Goal: Task Accomplishment & Management: Manage account settings

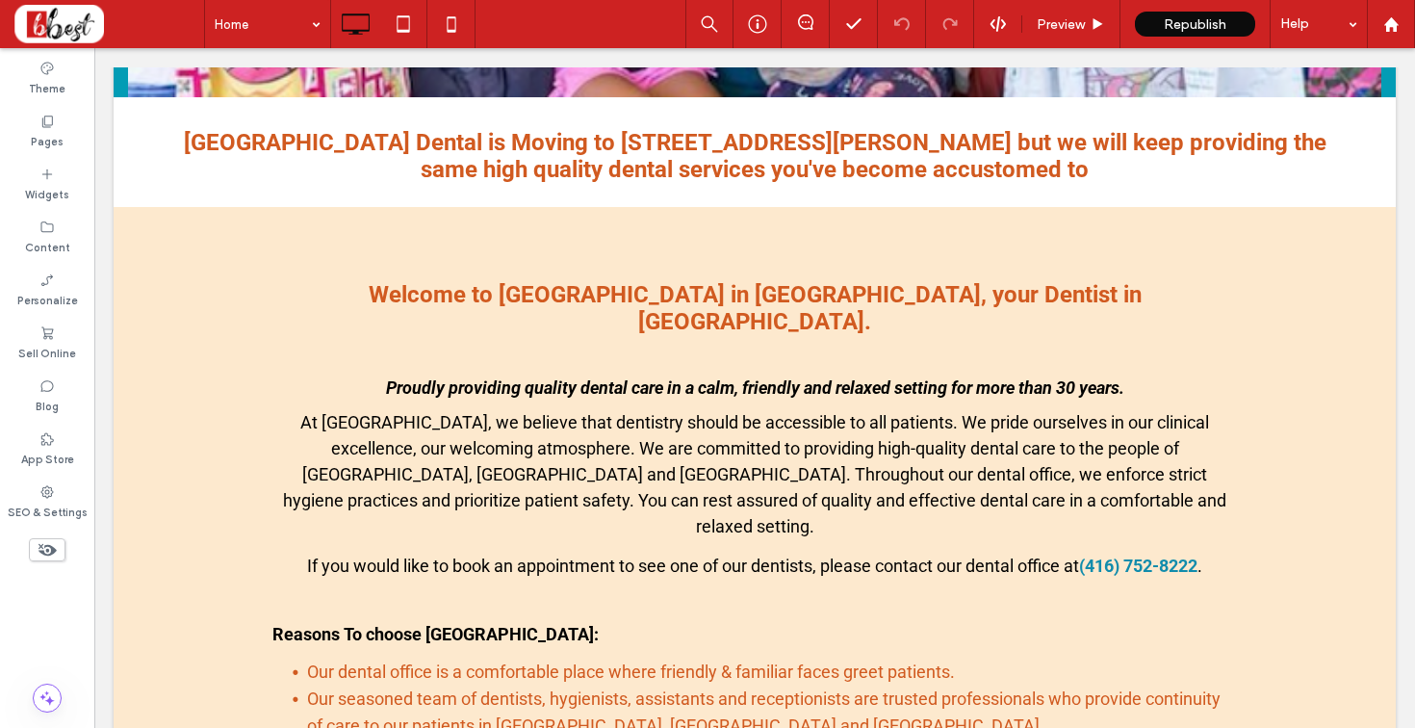
scroll to position [897, 0]
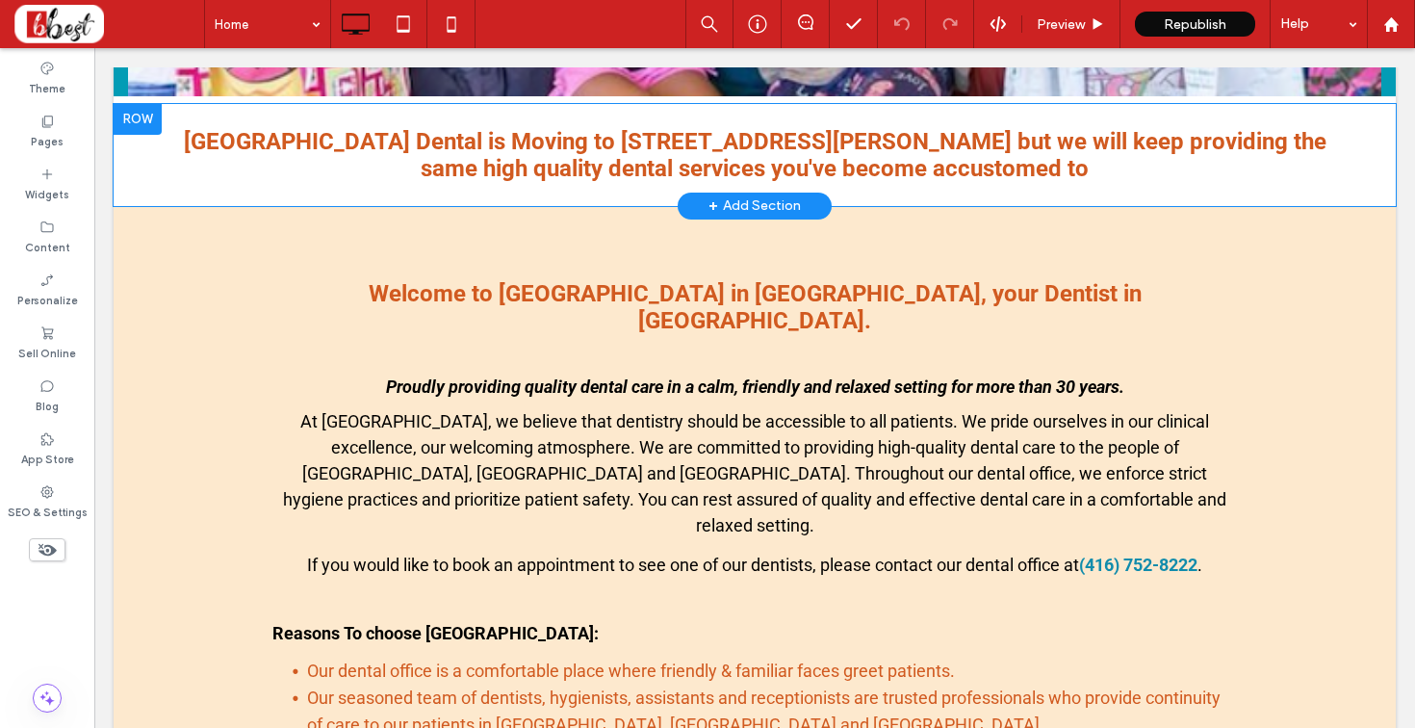
click at [142, 120] on div at bounding box center [138, 119] width 48 height 31
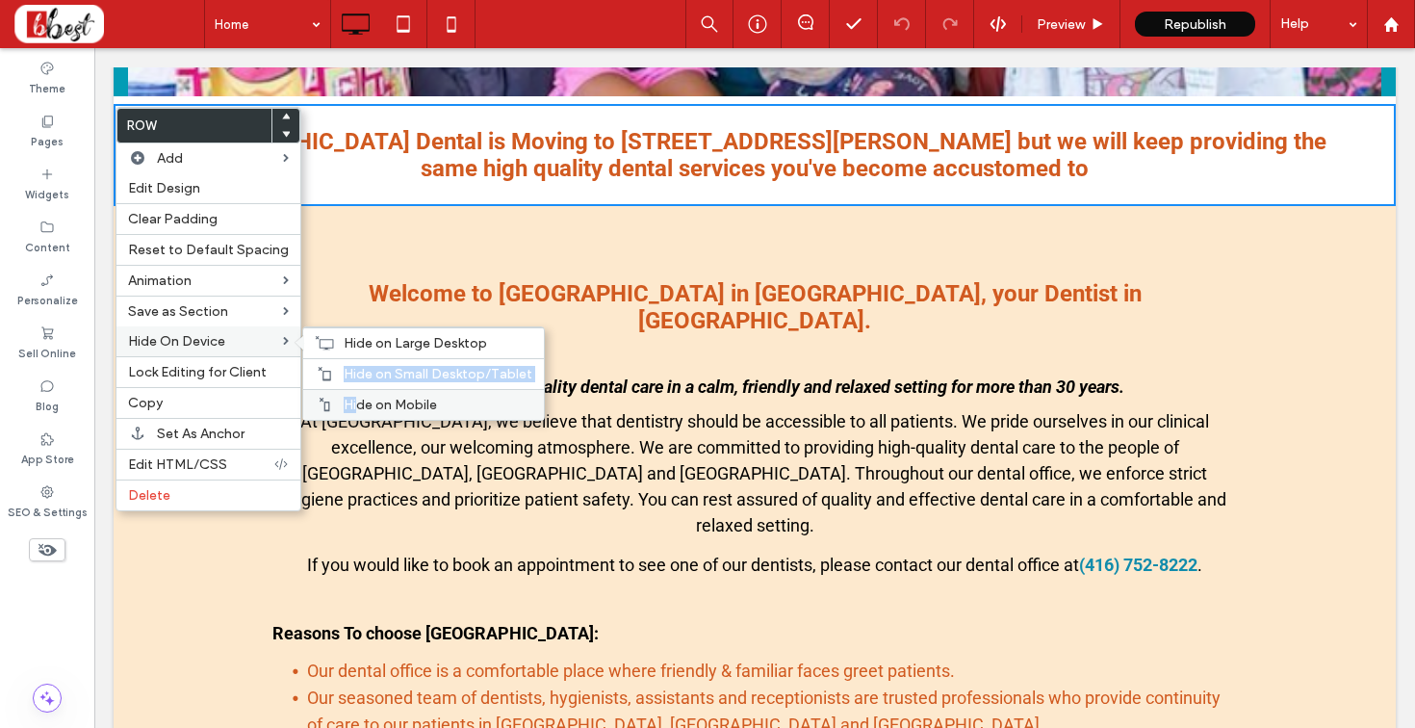
drag, startPoint x: 334, startPoint y: 382, endPoint x: 349, endPoint y: 404, distance: 27.0
click at [349, 404] on div "Hide on Large Desktop Hide on Small Desktop/Tablet Hide on Mobile" at bounding box center [423, 373] width 241 height 92
click at [349, 404] on span "Hide on Mobile" at bounding box center [390, 404] width 93 height 16
click at [347, 370] on span "Hide on Small Desktop/Tablet" at bounding box center [438, 374] width 189 height 16
click at [344, 341] on span "Hide on Large Desktop" at bounding box center [415, 343] width 143 height 16
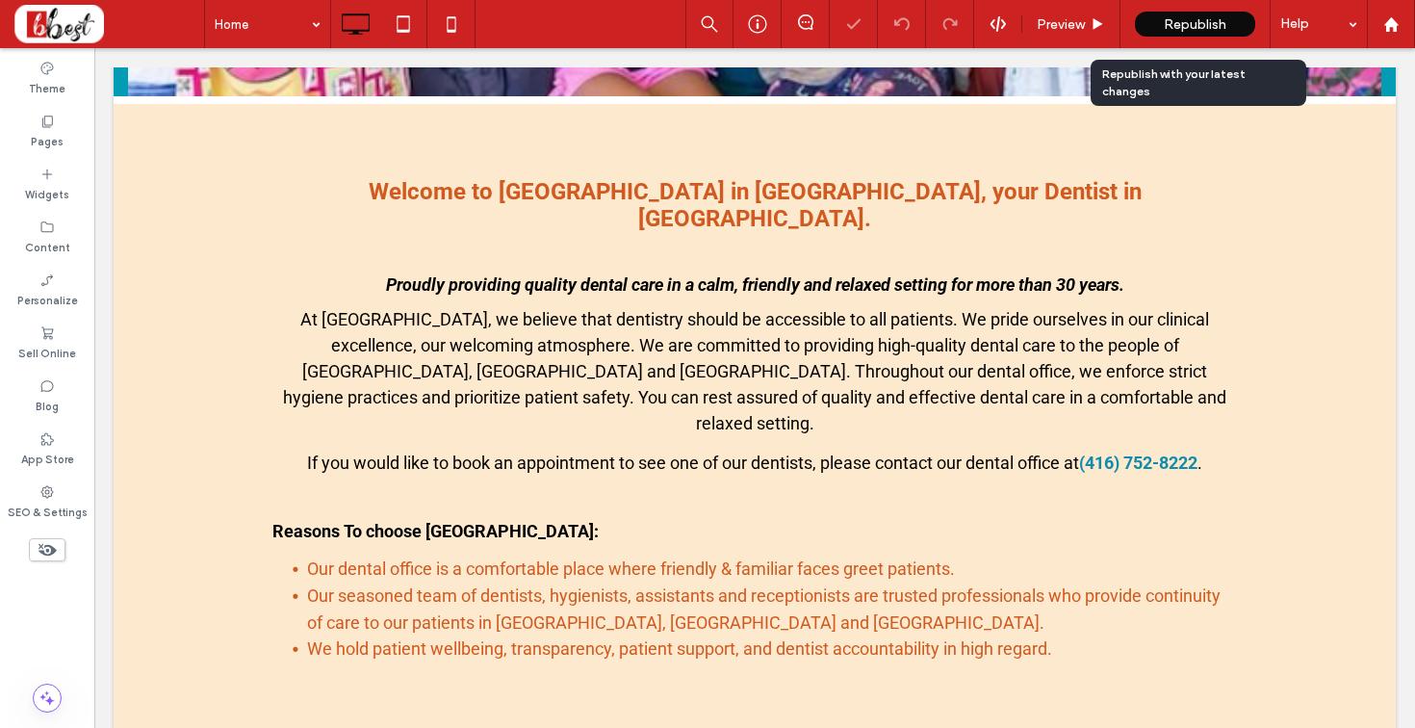
click at [1169, 22] on span "Republish" at bounding box center [1194, 24] width 63 height 16
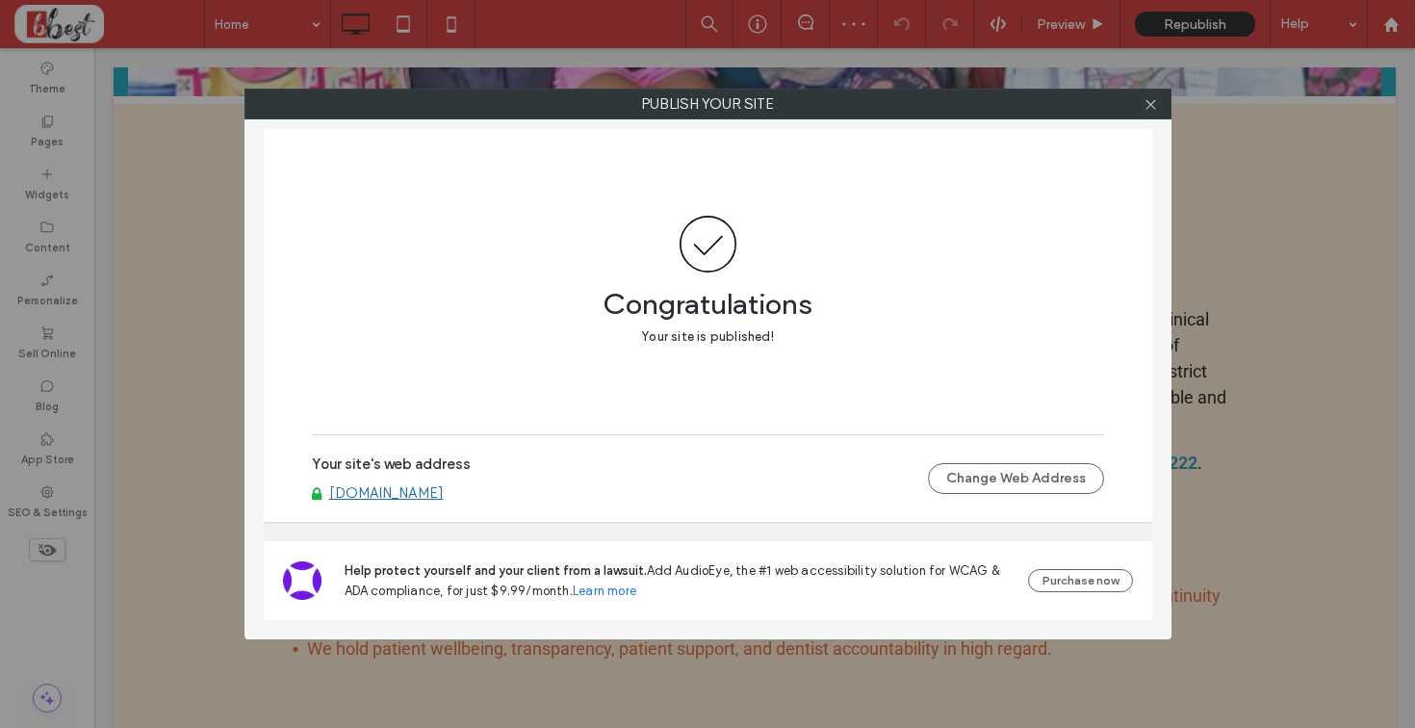
click at [444, 489] on link "[DOMAIN_NAME]" at bounding box center [386, 492] width 115 height 17
click at [1155, 99] on icon at bounding box center [1150, 104] width 14 height 14
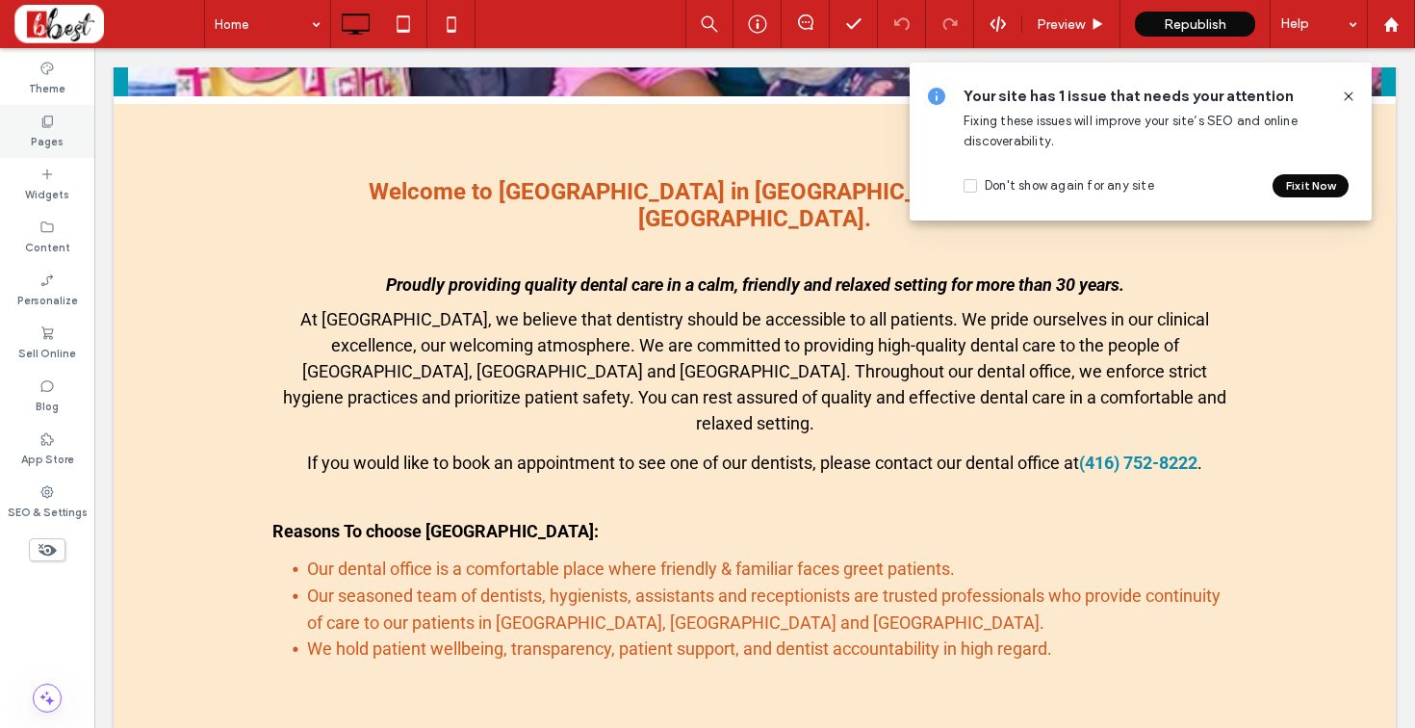
click at [61, 125] on div "Pages" at bounding box center [47, 131] width 94 height 53
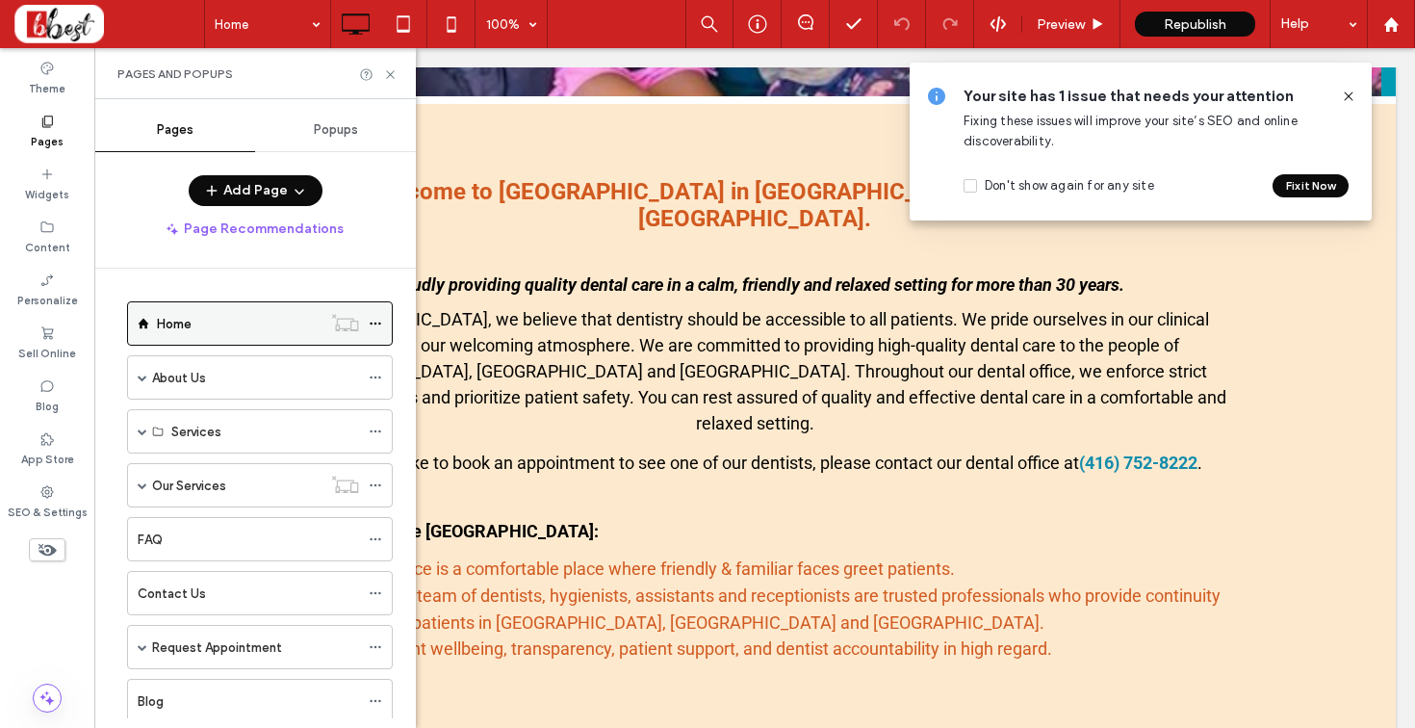
click at [375, 323] on use at bounding box center [375, 323] width 11 height 3
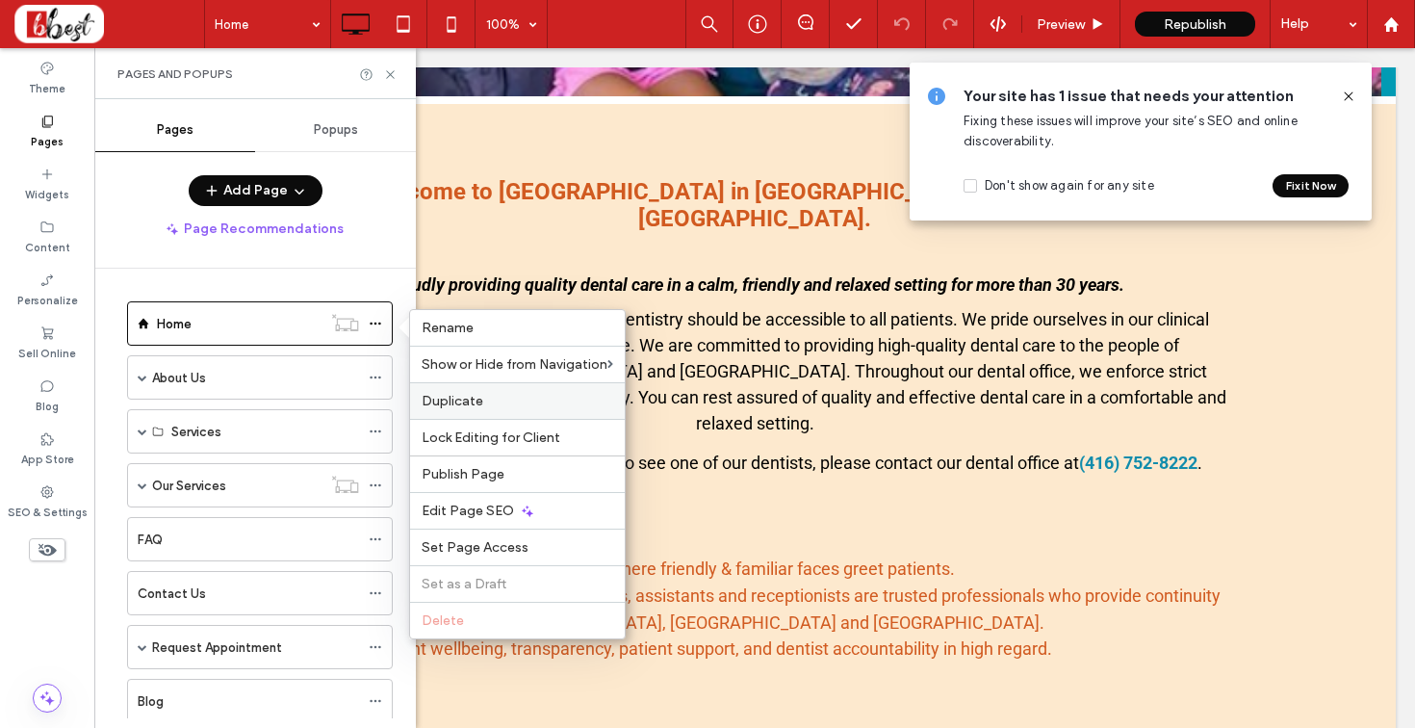
click at [490, 404] on label "Duplicate" at bounding box center [518, 401] width 192 height 16
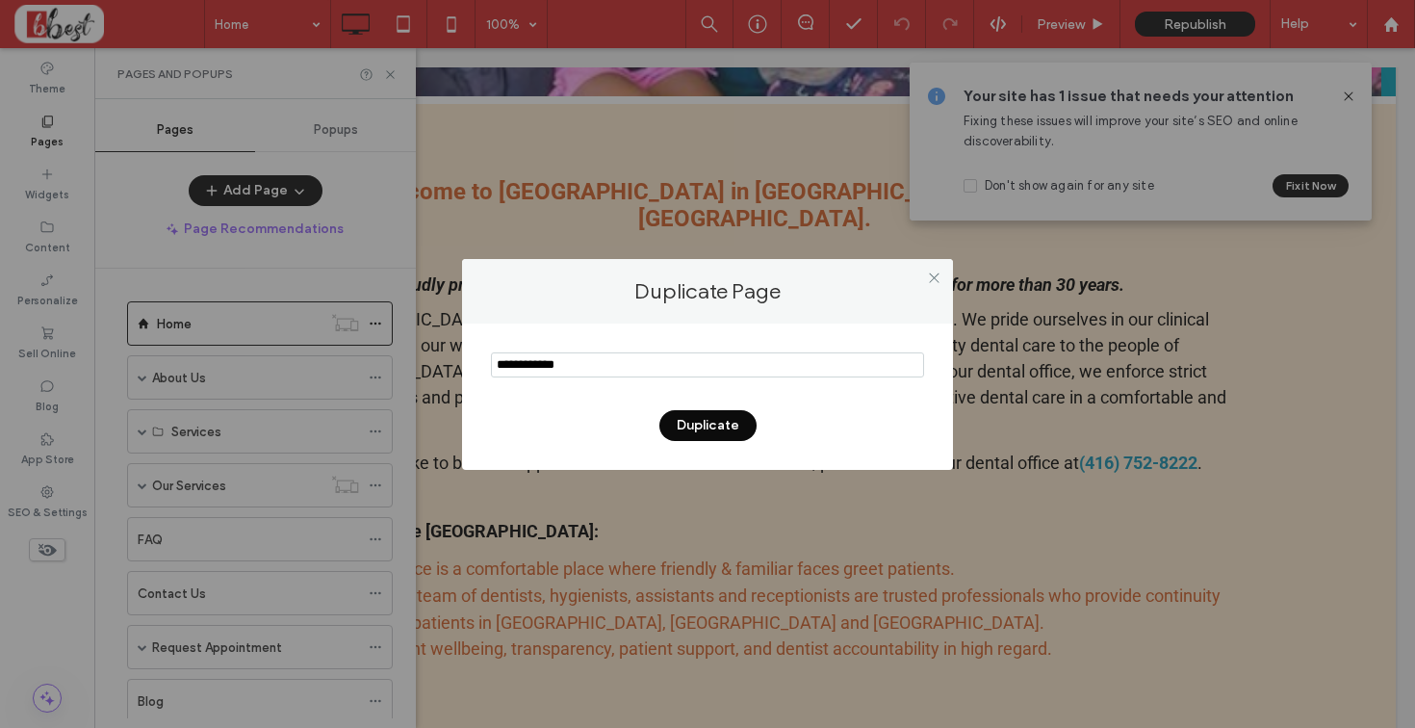
drag, startPoint x: 614, startPoint y: 367, endPoint x: 339, endPoint y: 357, distance: 275.4
click at [339, 357] on div "Duplicate Page Duplicate" at bounding box center [707, 364] width 1415 height 728
type input "*"
type input "**********"
click at [725, 416] on button "Duplicate" at bounding box center [707, 425] width 97 height 31
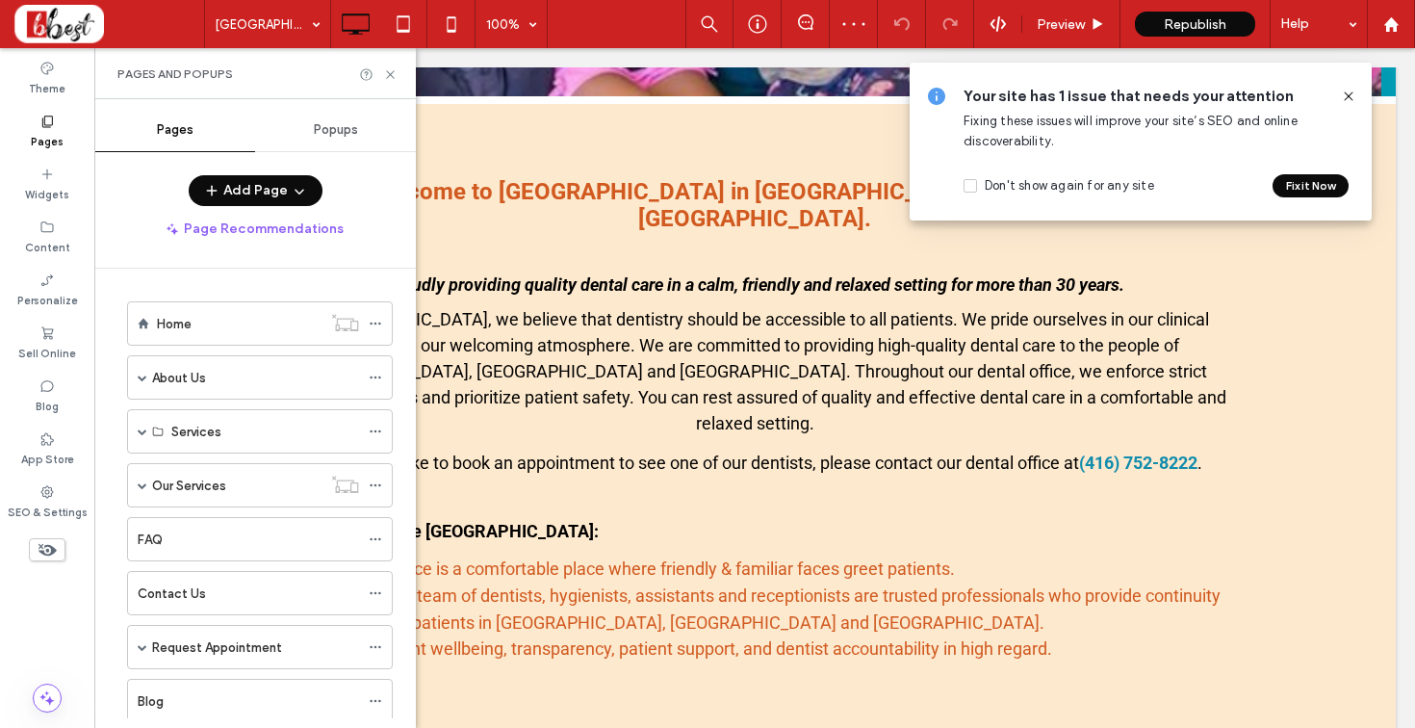
scroll to position [107, 0]
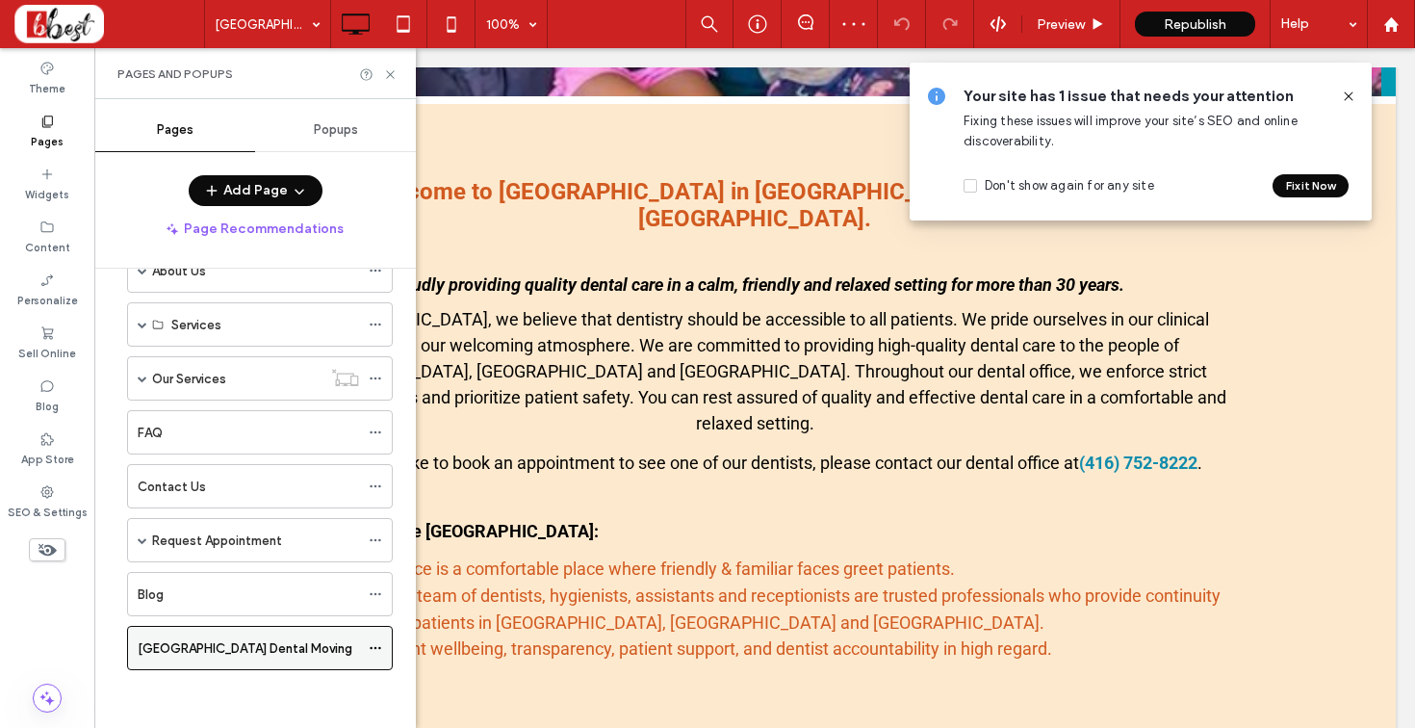
click at [377, 650] on icon at bounding box center [375, 647] width 13 height 13
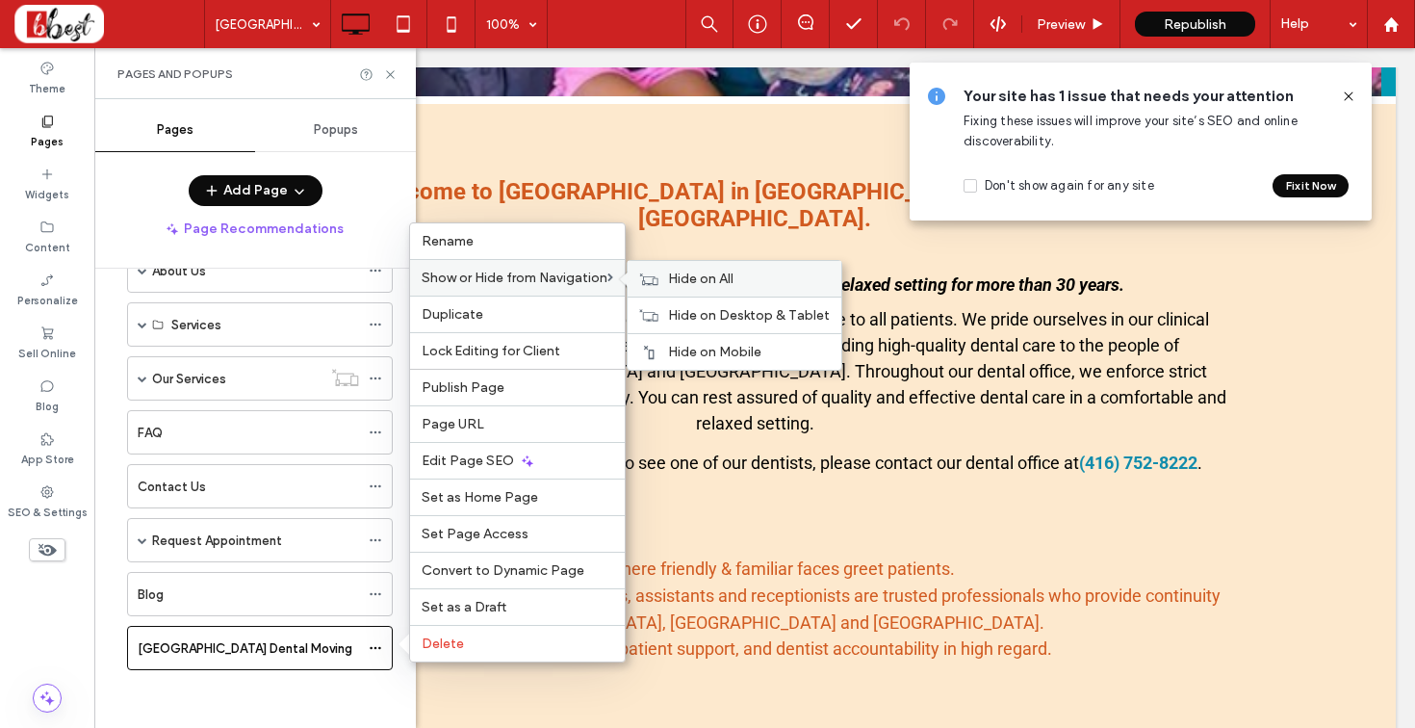
click at [650, 287] on div "Hide on All" at bounding box center [734, 279] width 214 height 36
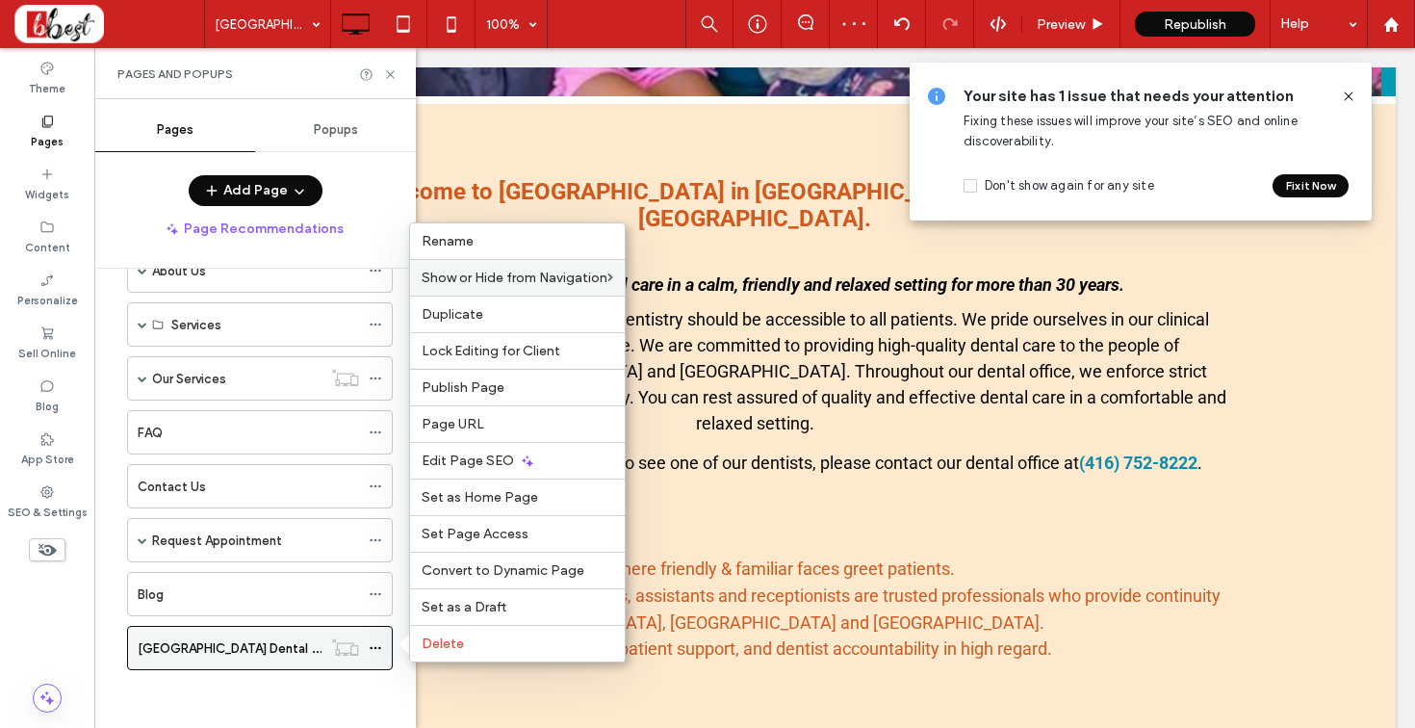
click at [221, 662] on div "[GEOGRAPHIC_DATA] Dental Moving" at bounding box center [230, 647] width 184 height 42
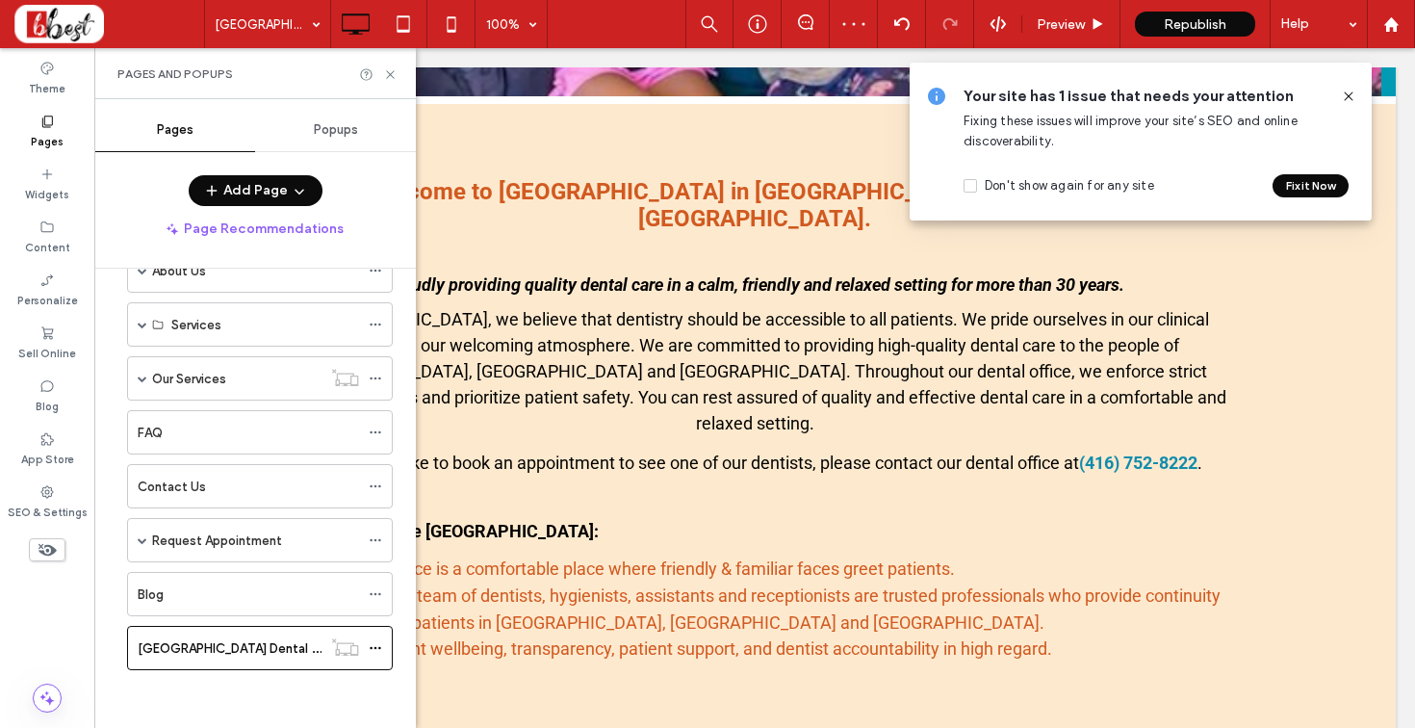
click at [1339, 95] on div at bounding box center [1340, 96] width 31 height 21
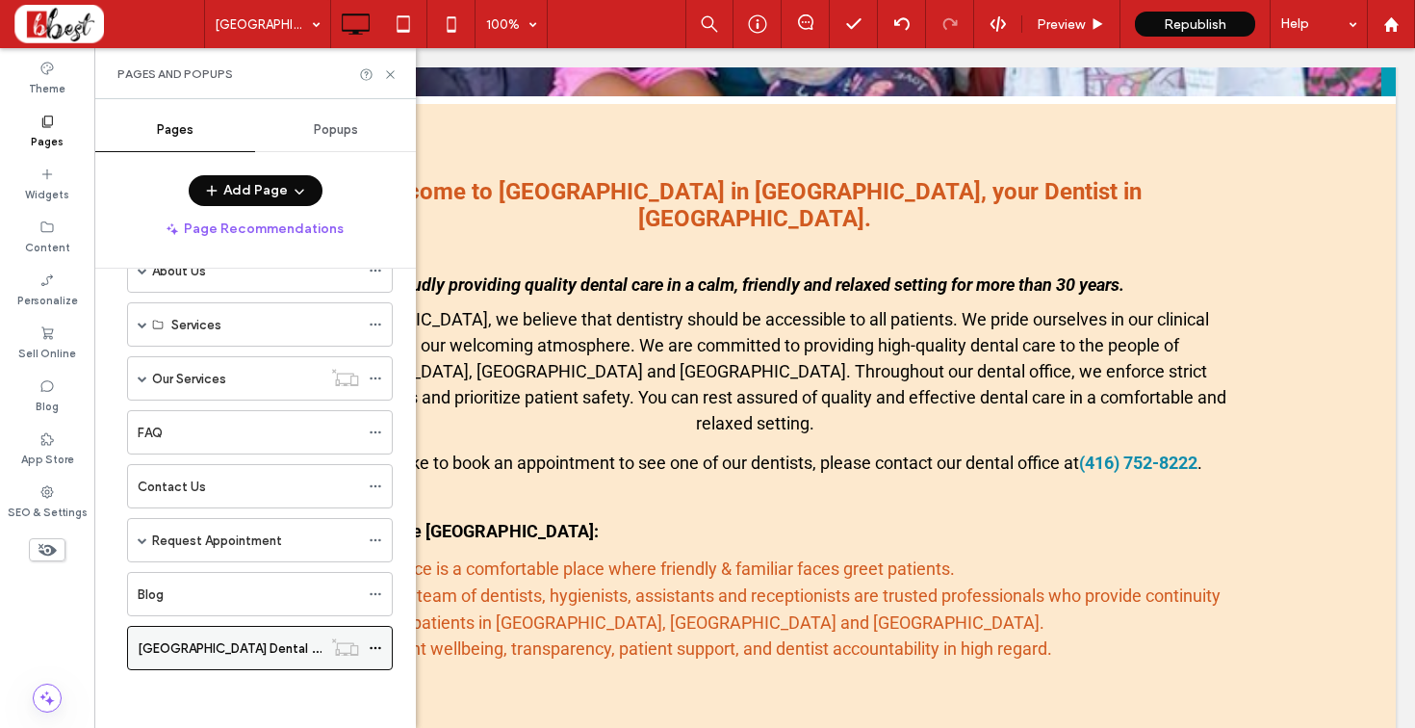
click at [375, 649] on use at bounding box center [375, 648] width 11 height 3
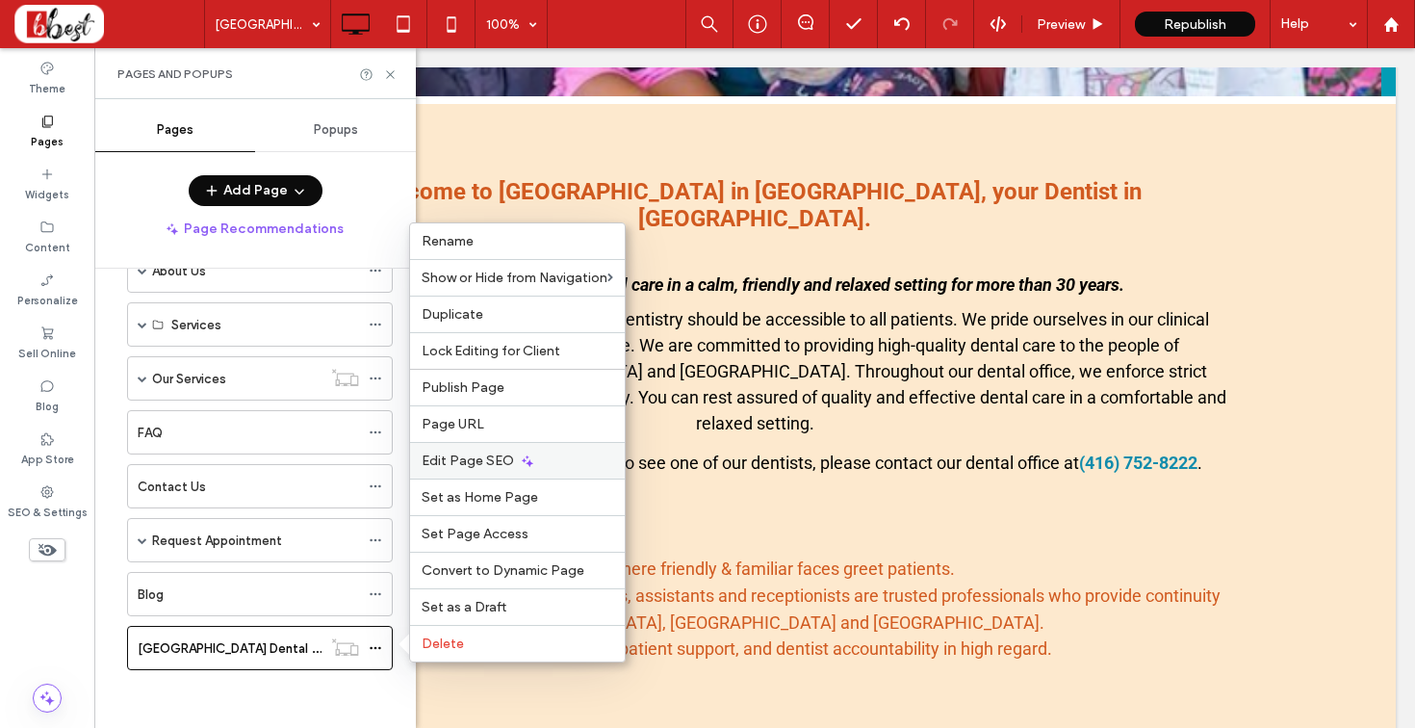
click at [490, 459] on span "Edit Page SEO" at bounding box center [468, 460] width 92 height 16
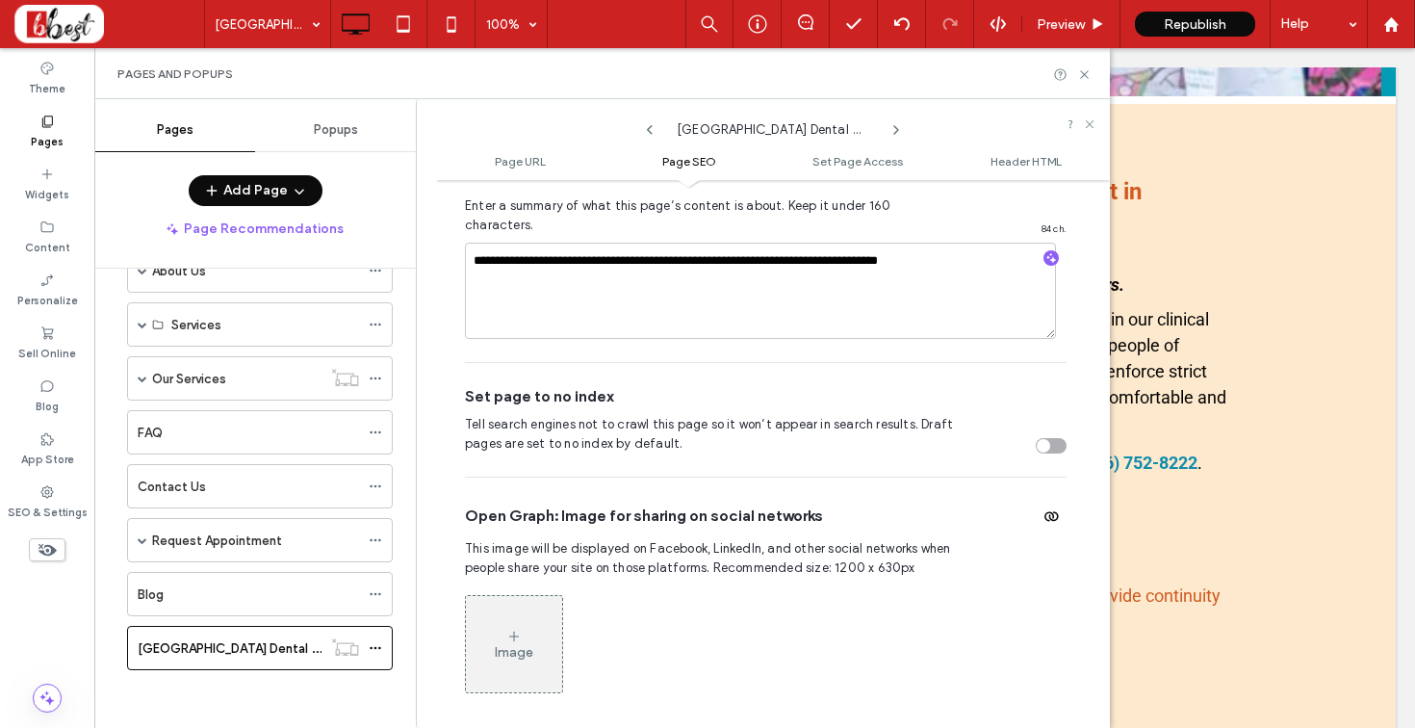
scroll to position [672, 0]
click at [1036, 438] on div "toggle" at bounding box center [1042, 444] width 13 height 13
click at [1081, 72] on icon at bounding box center [1084, 74] width 14 height 14
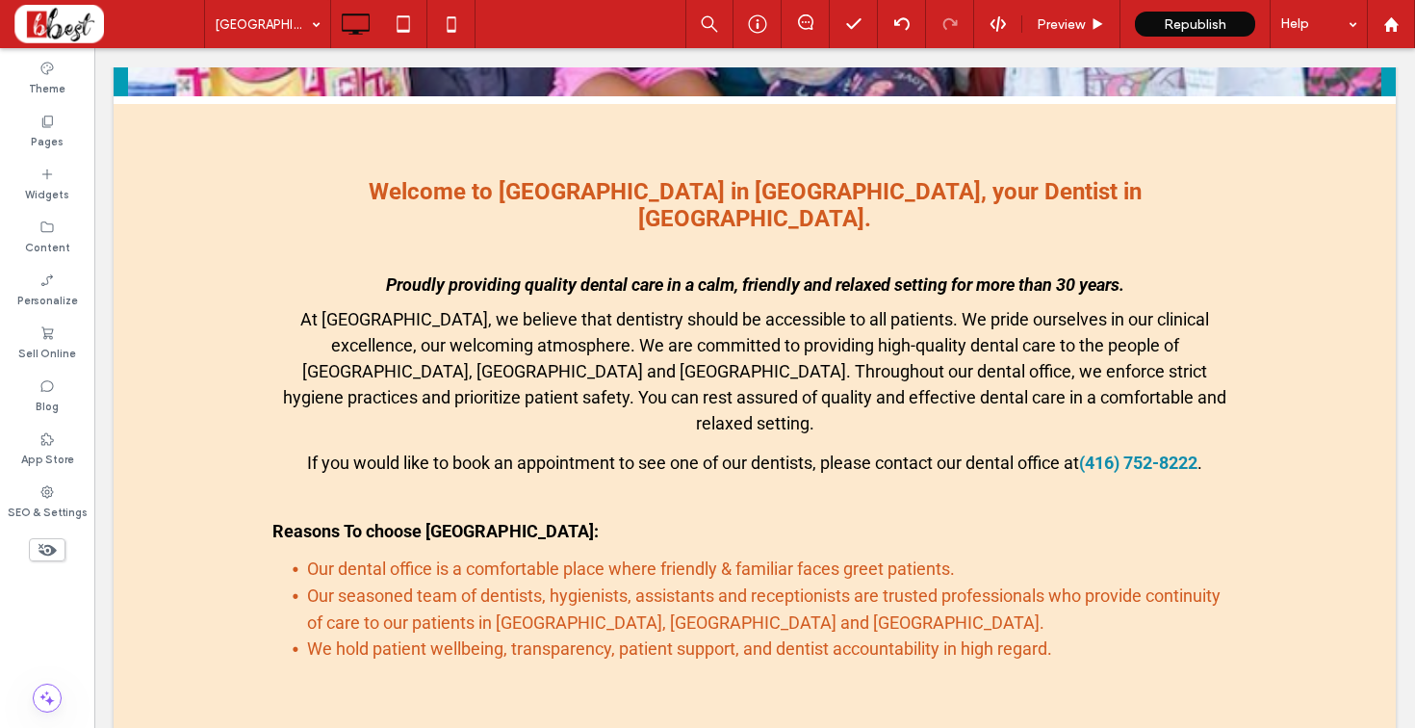
click at [50, 539] on icon at bounding box center [47, 549] width 21 height 21
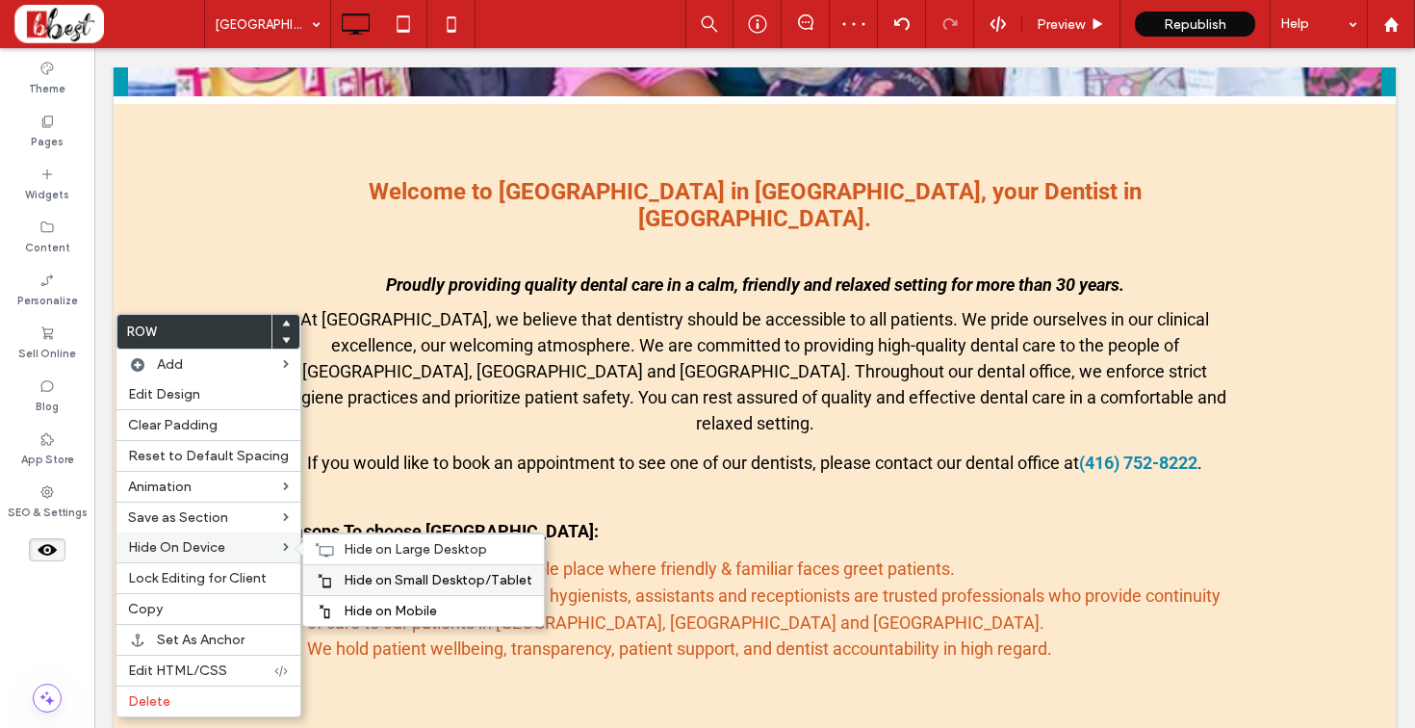
click at [353, 577] on span "Hide on Small Desktop/Tablet" at bounding box center [438, 580] width 189 height 16
click at [357, 610] on span "Hide on Mobile" at bounding box center [390, 610] width 93 height 16
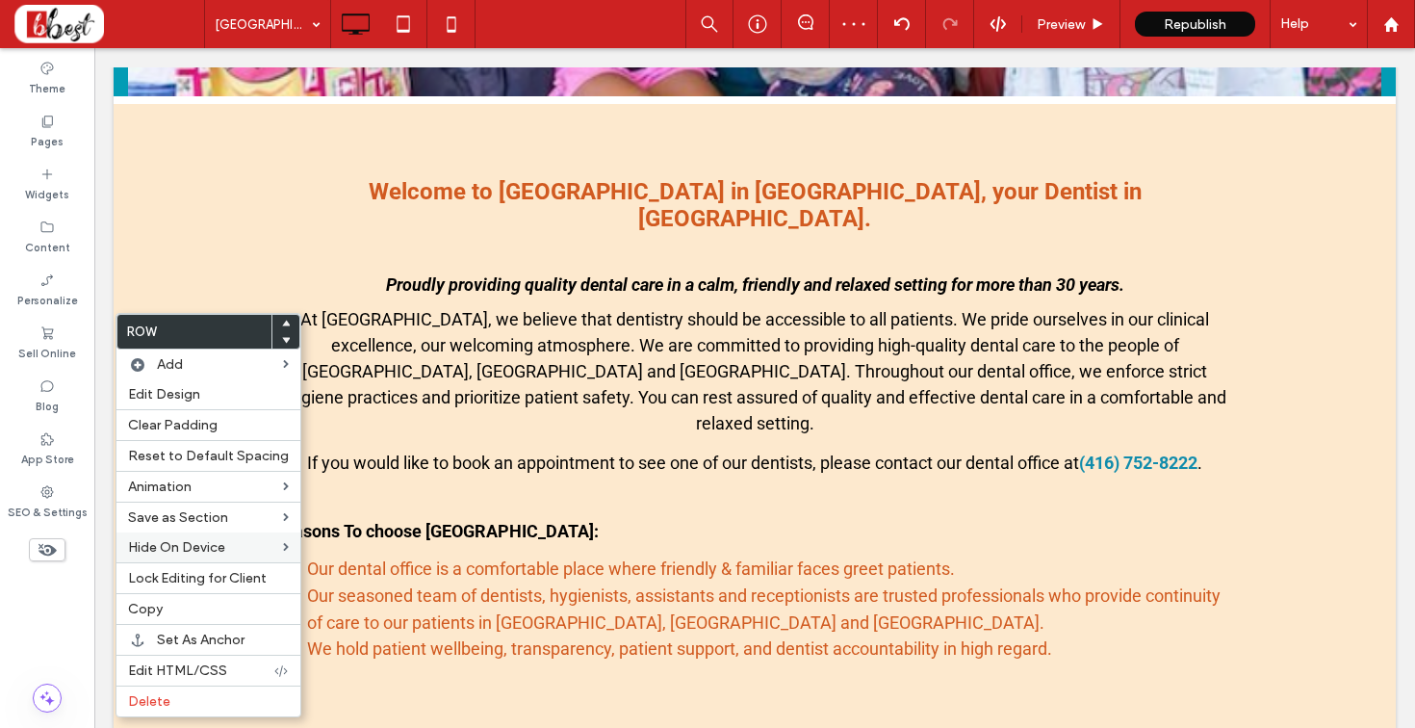
click at [71, 621] on div "Theme Pages Widgets Content Personalize Sell Online Blog App Store SEO & Settin…" at bounding box center [47, 387] width 94 height 679
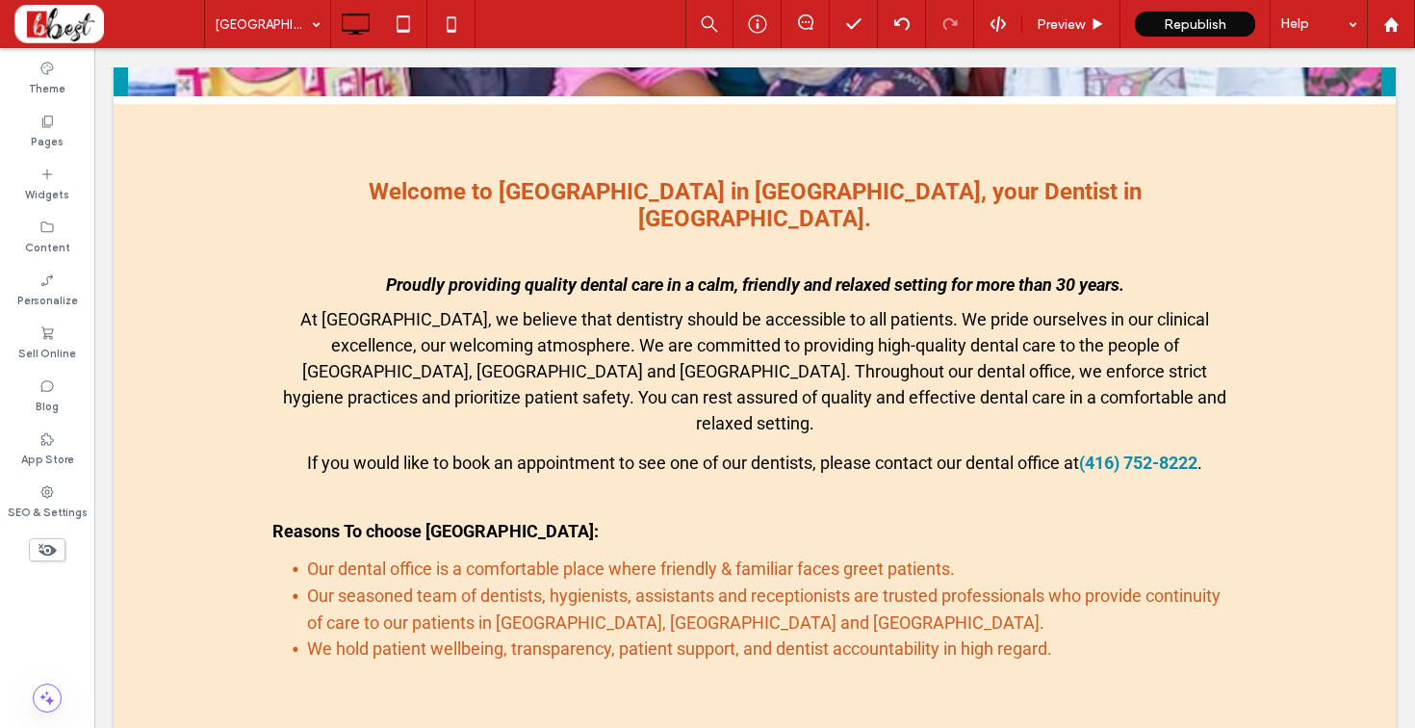
click at [50, 552] on use at bounding box center [47, 550] width 18 height 13
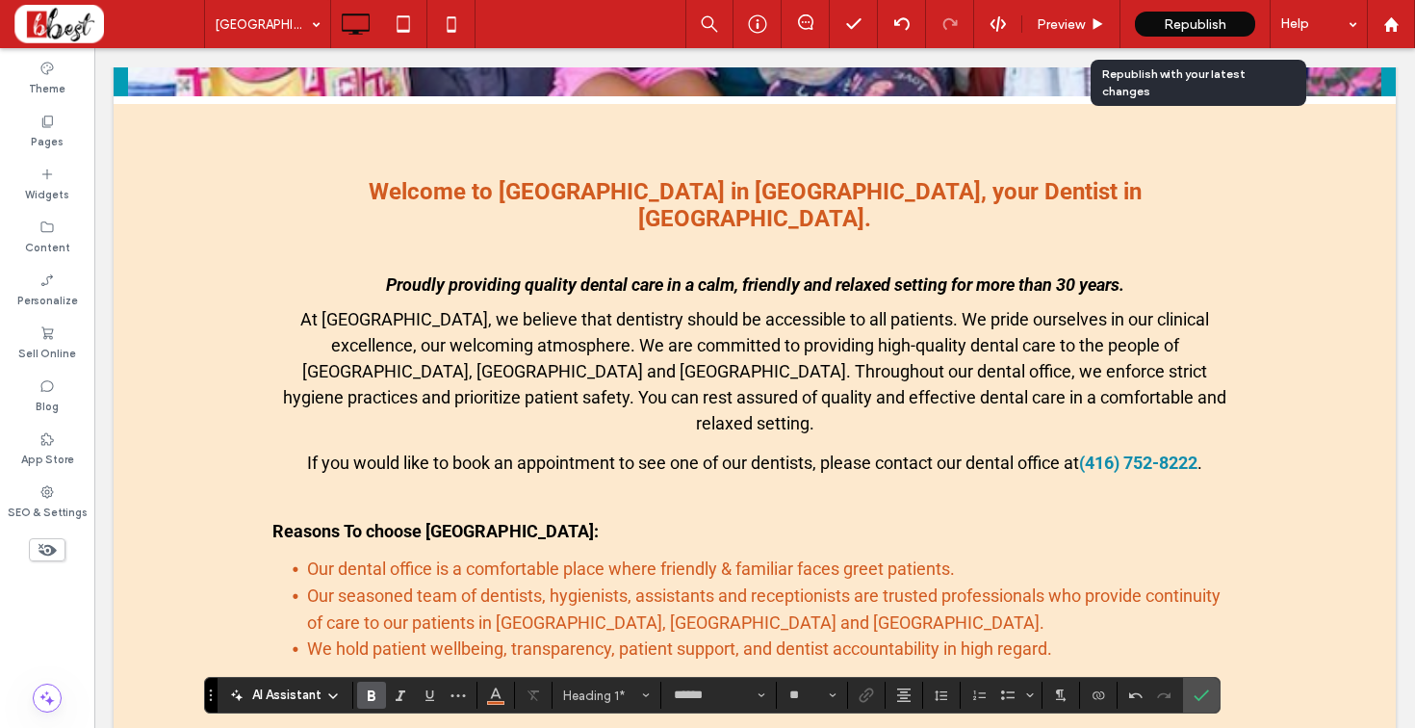
click at [1226, 28] on div "Republish" at bounding box center [1195, 24] width 120 height 25
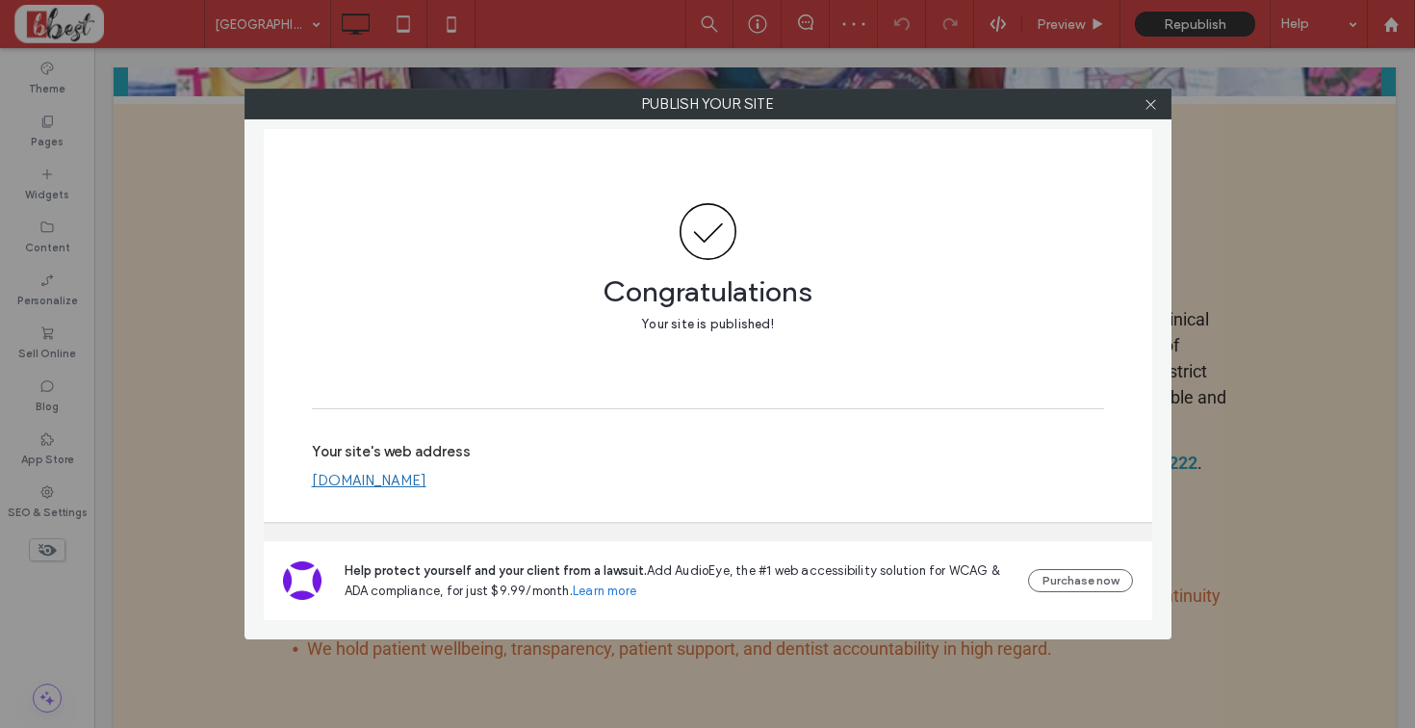
click at [452, 462] on label "Your site's web address" at bounding box center [391, 457] width 159 height 29
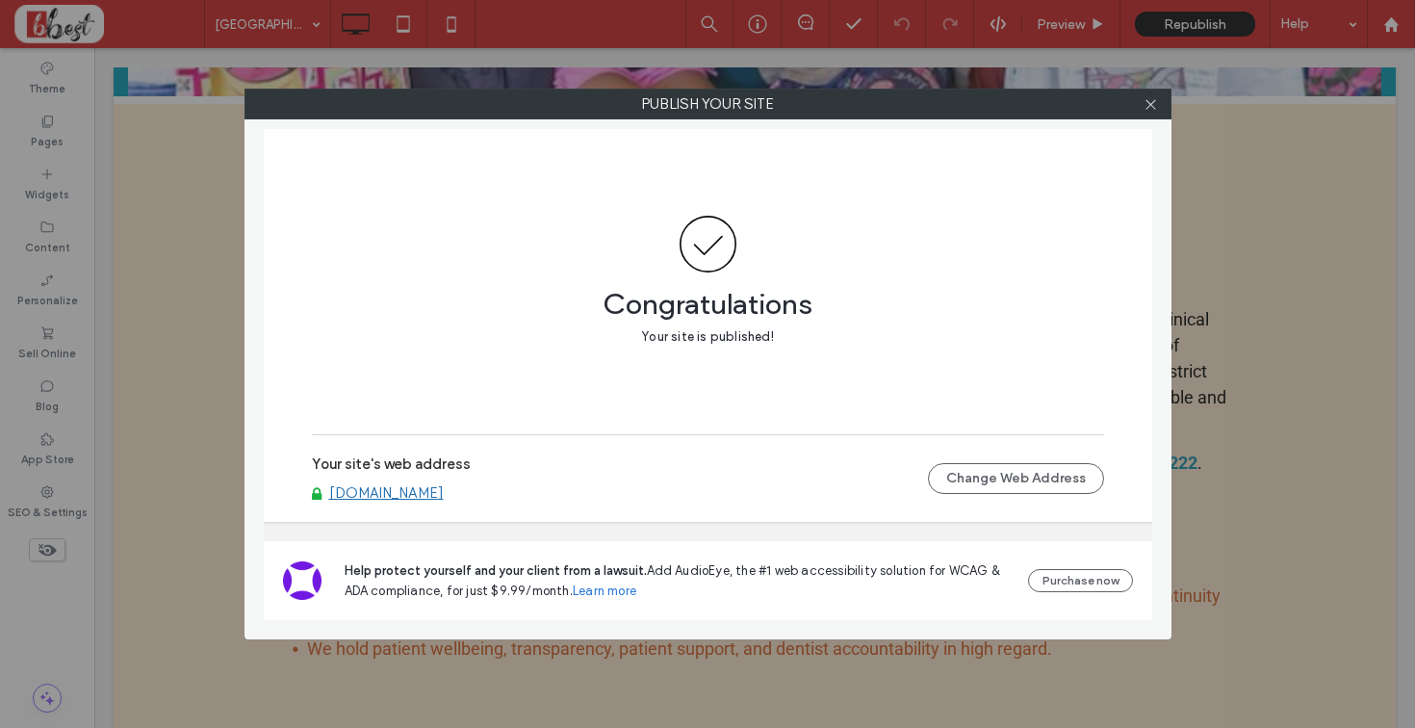
click at [444, 487] on link "[DOMAIN_NAME]" at bounding box center [386, 492] width 115 height 17
click at [1152, 102] on icon at bounding box center [1150, 104] width 14 height 14
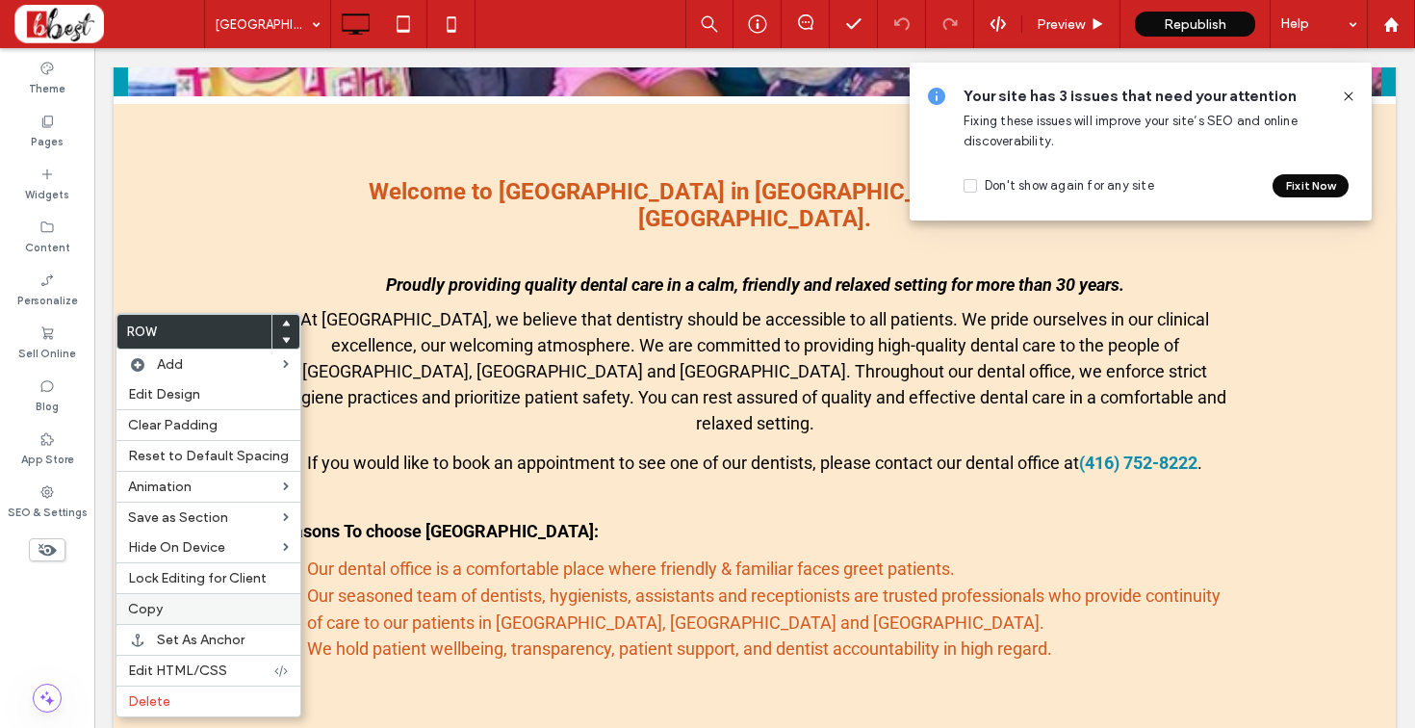
click at [205, 609] on label "Copy" at bounding box center [208, 608] width 161 height 16
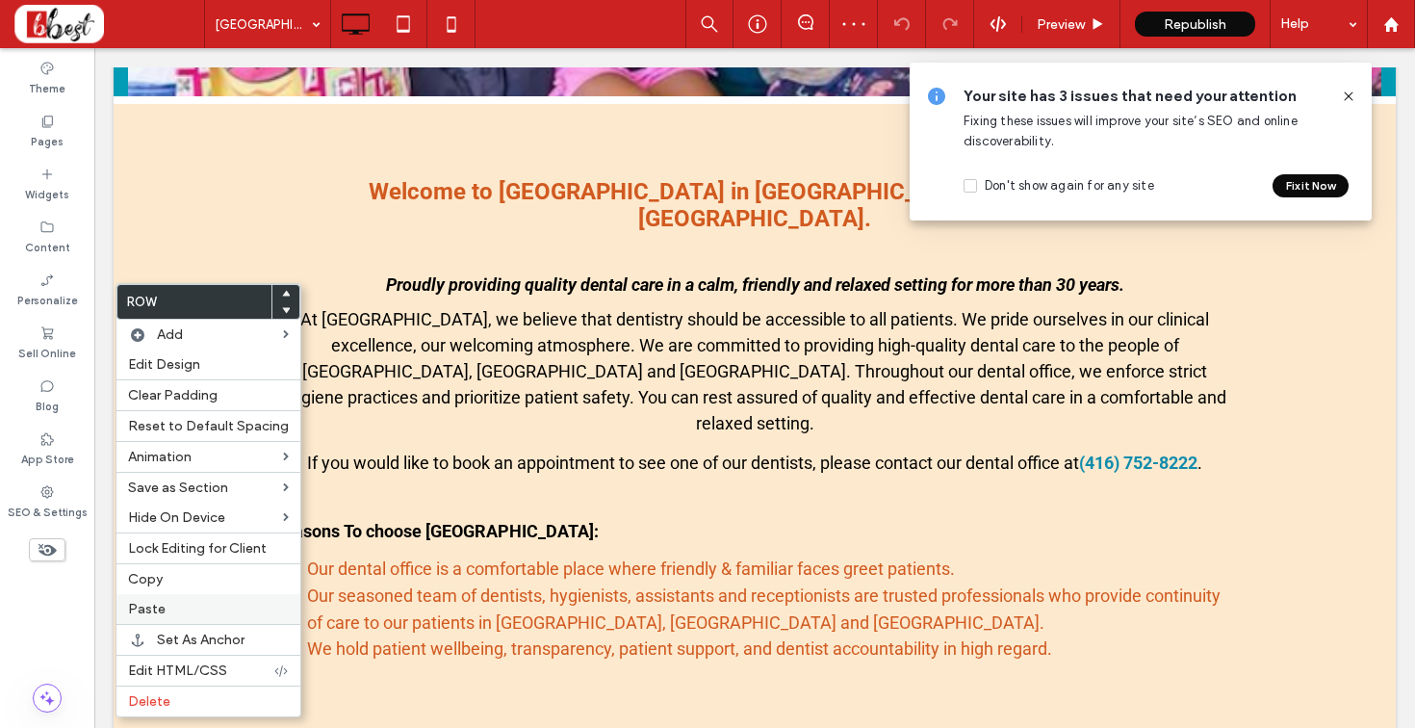
click at [251, 612] on label "Paste" at bounding box center [208, 608] width 161 height 16
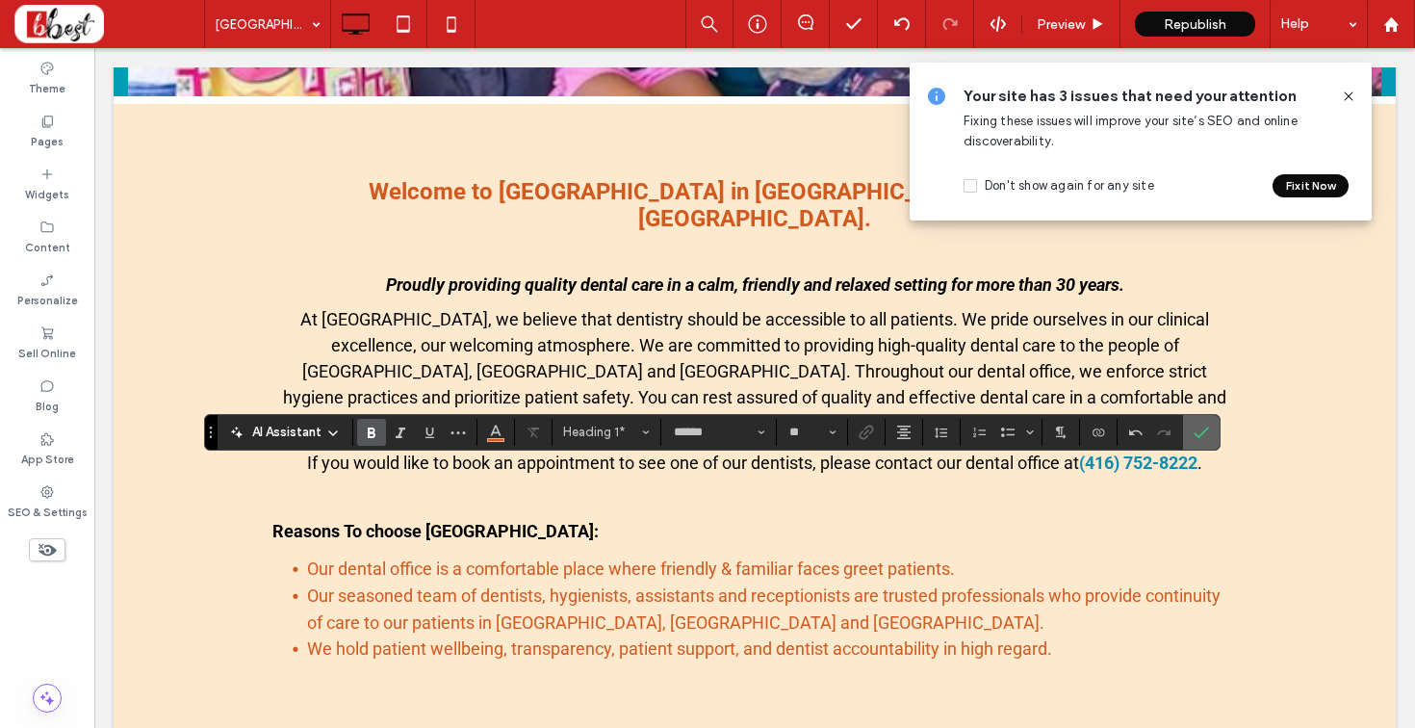
click at [1202, 435] on icon "Confirm" at bounding box center [1200, 431] width 15 height 15
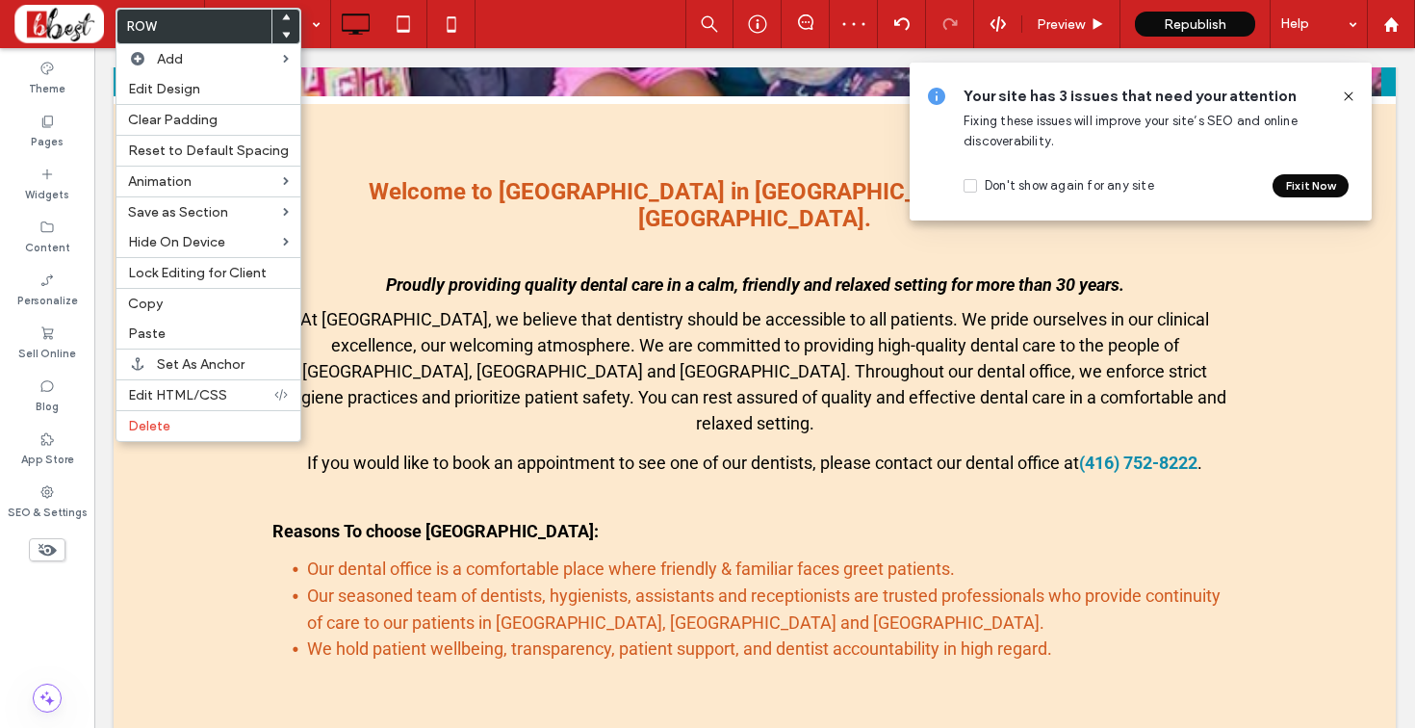
click at [282, 17] on use at bounding box center [286, 17] width 9 height 6
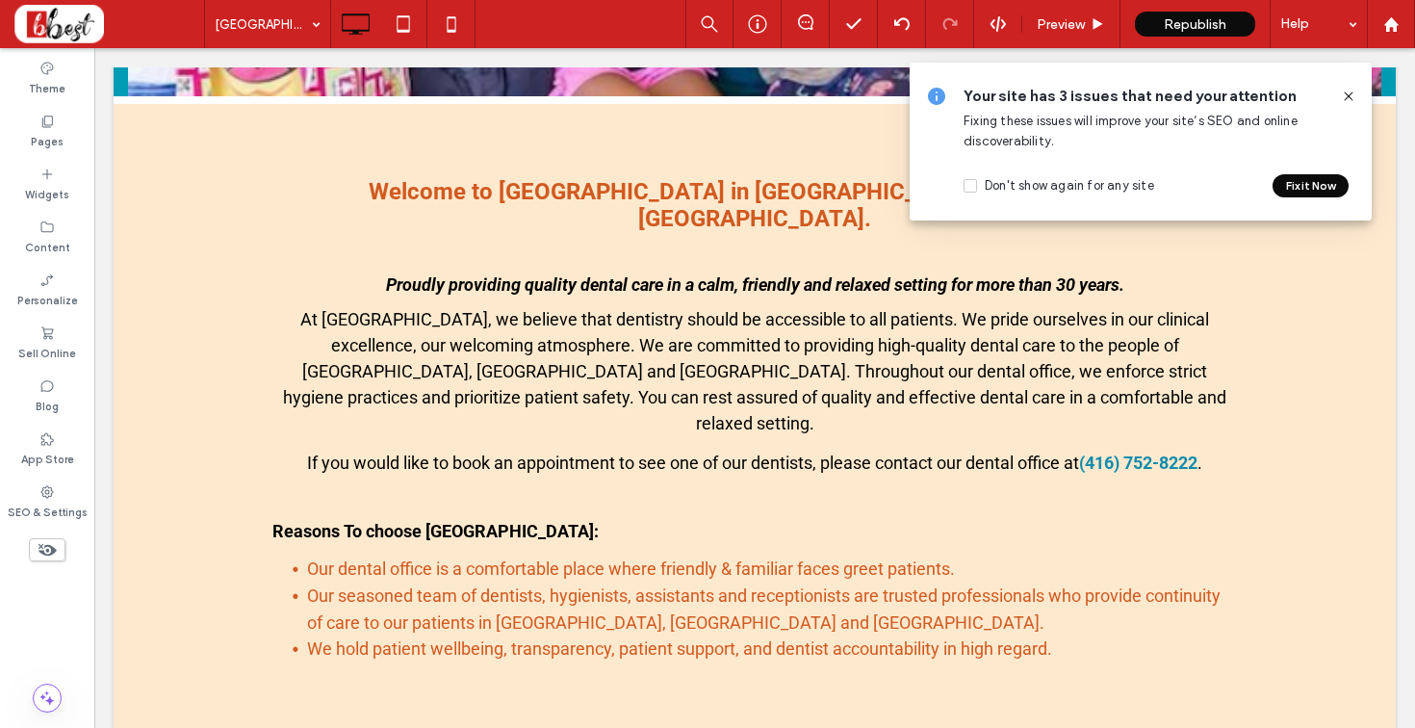
click at [1352, 97] on icon at bounding box center [1348, 96] width 15 height 15
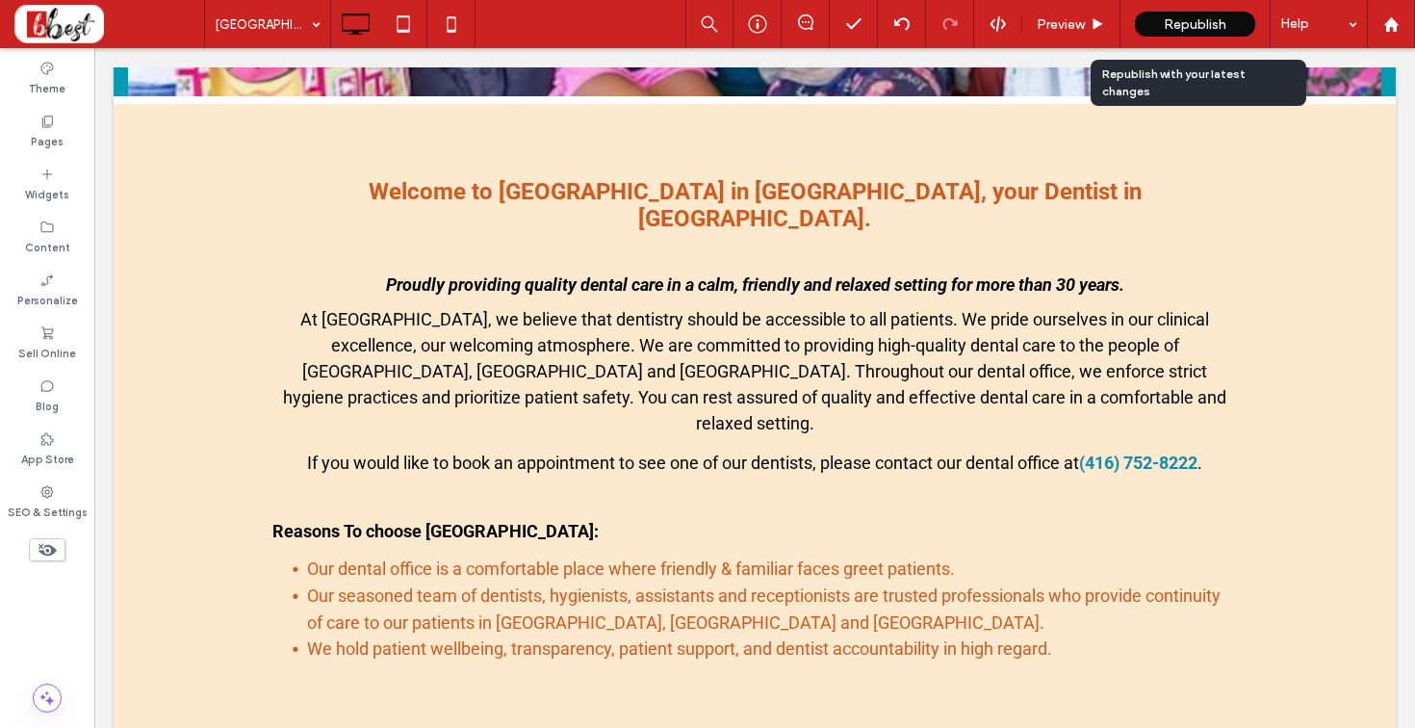
click at [1175, 21] on span "Republish" at bounding box center [1194, 24] width 63 height 16
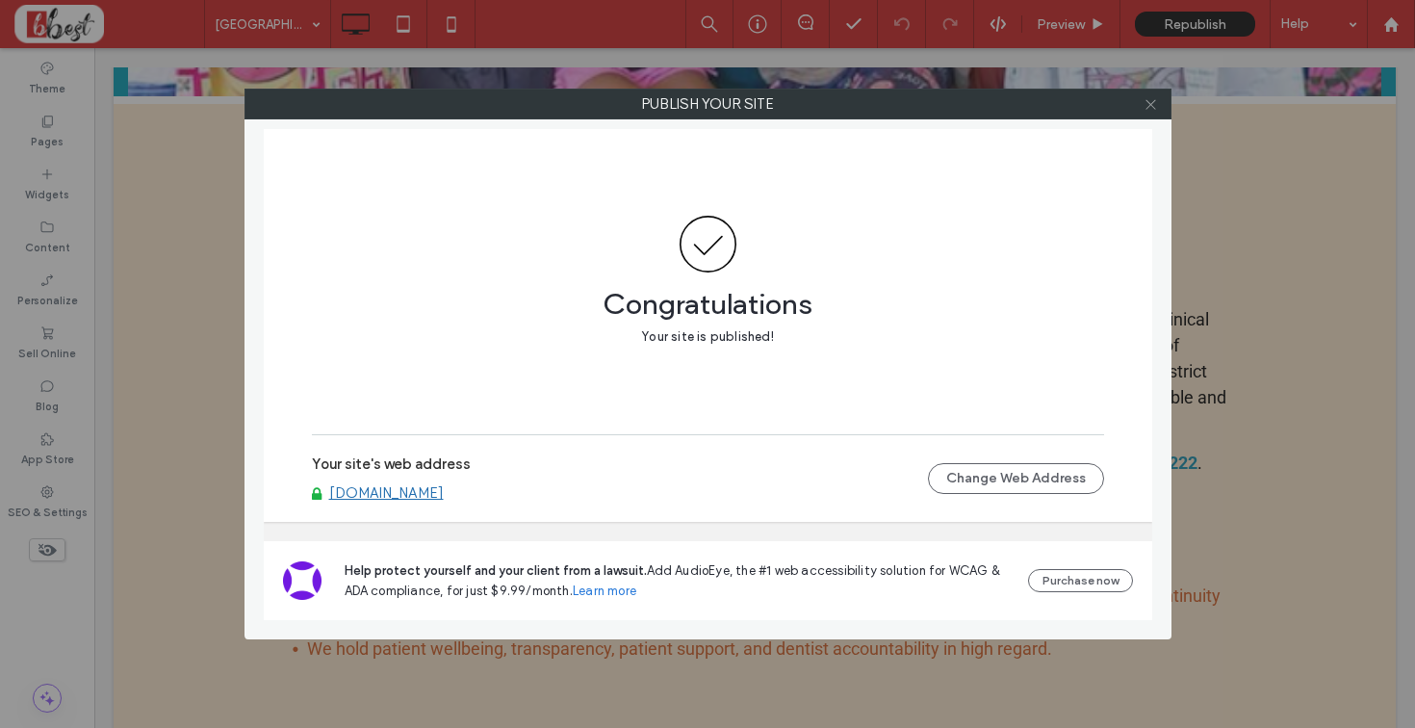
click at [1156, 103] on icon at bounding box center [1150, 104] width 14 height 14
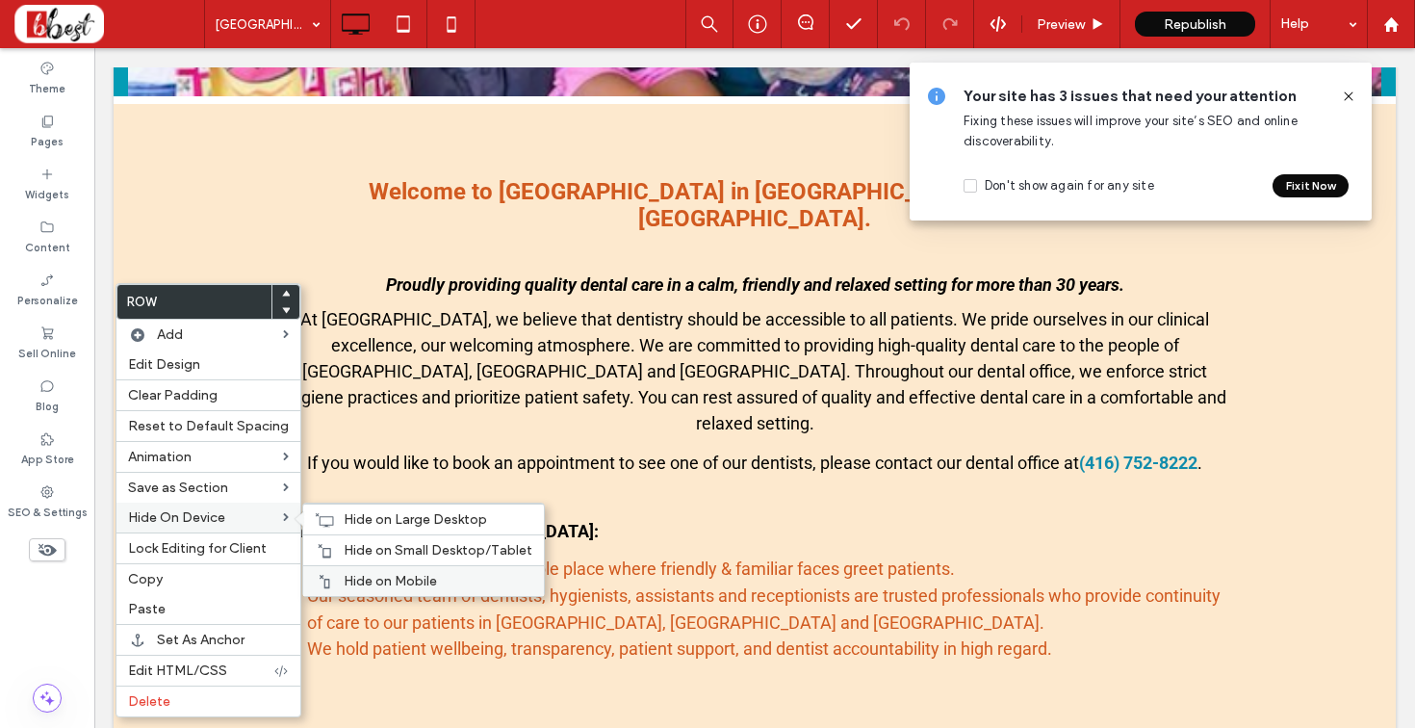
click at [334, 578] on div "Hide on Mobile" at bounding box center [423, 580] width 241 height 31
click at [347, 552] on span "Hide on Small Desktop/Tablet" at bounding box center [438, 550] width 189 height 16
click at [344, 527] on span "Hide on Large Desktop" at bounding box center [415, 519] width 143 height 16
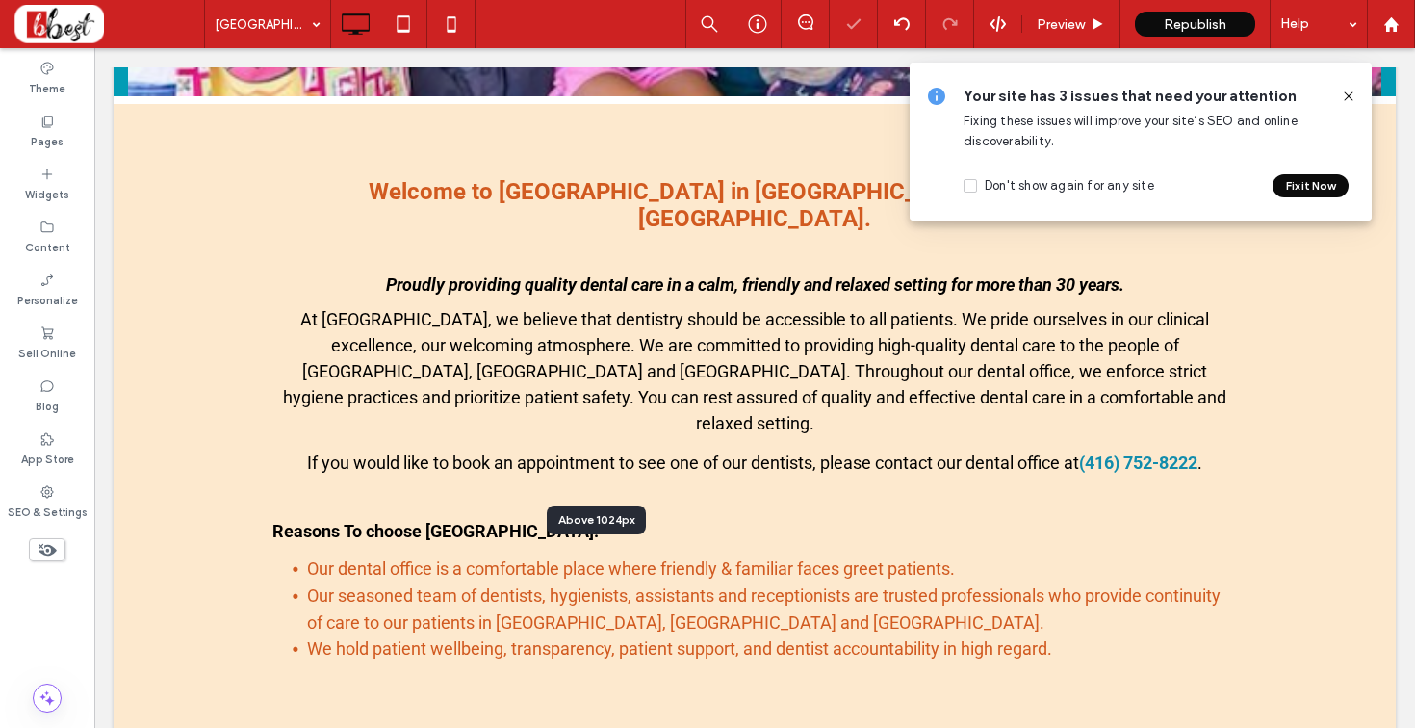
click at [340, 527] on div at bounding box center [707, 364] width 1415 height 728
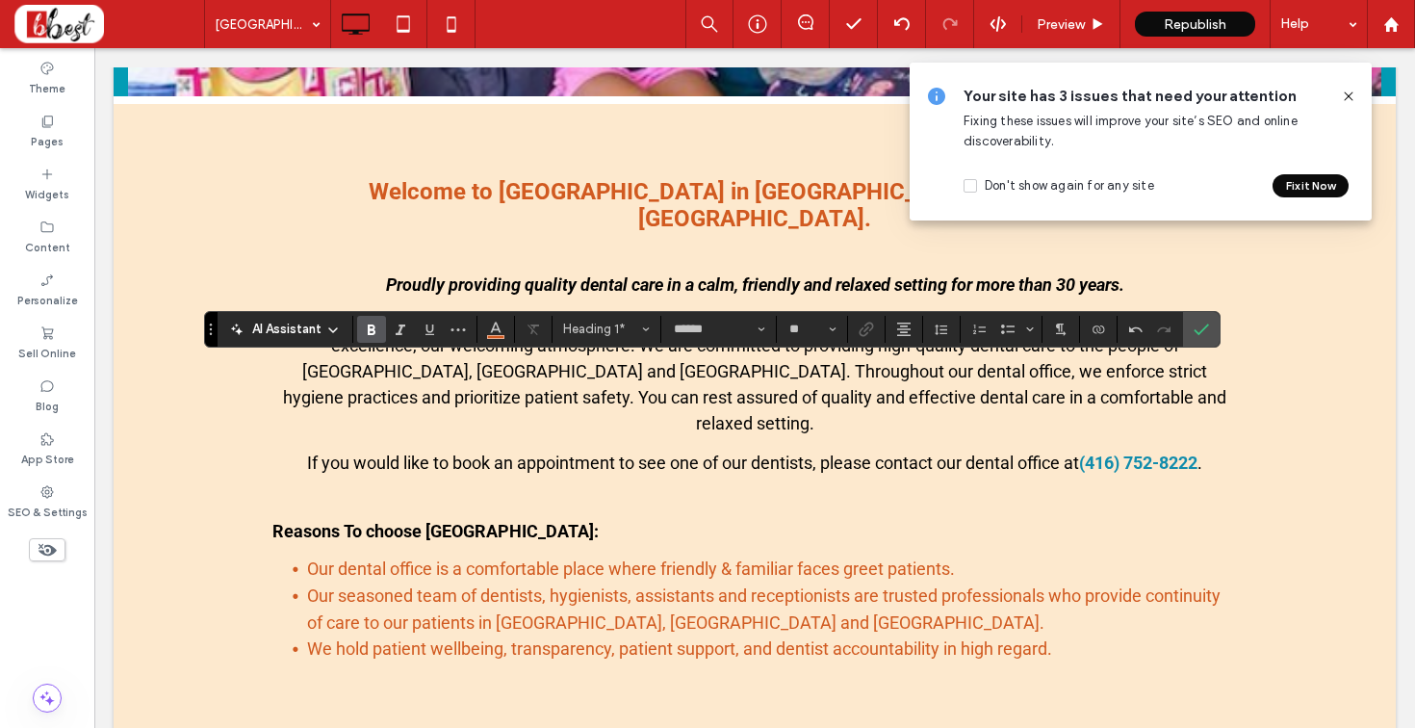
click at [1345, 101] on icon at bounding box center [1348, 96] width 15 height 15
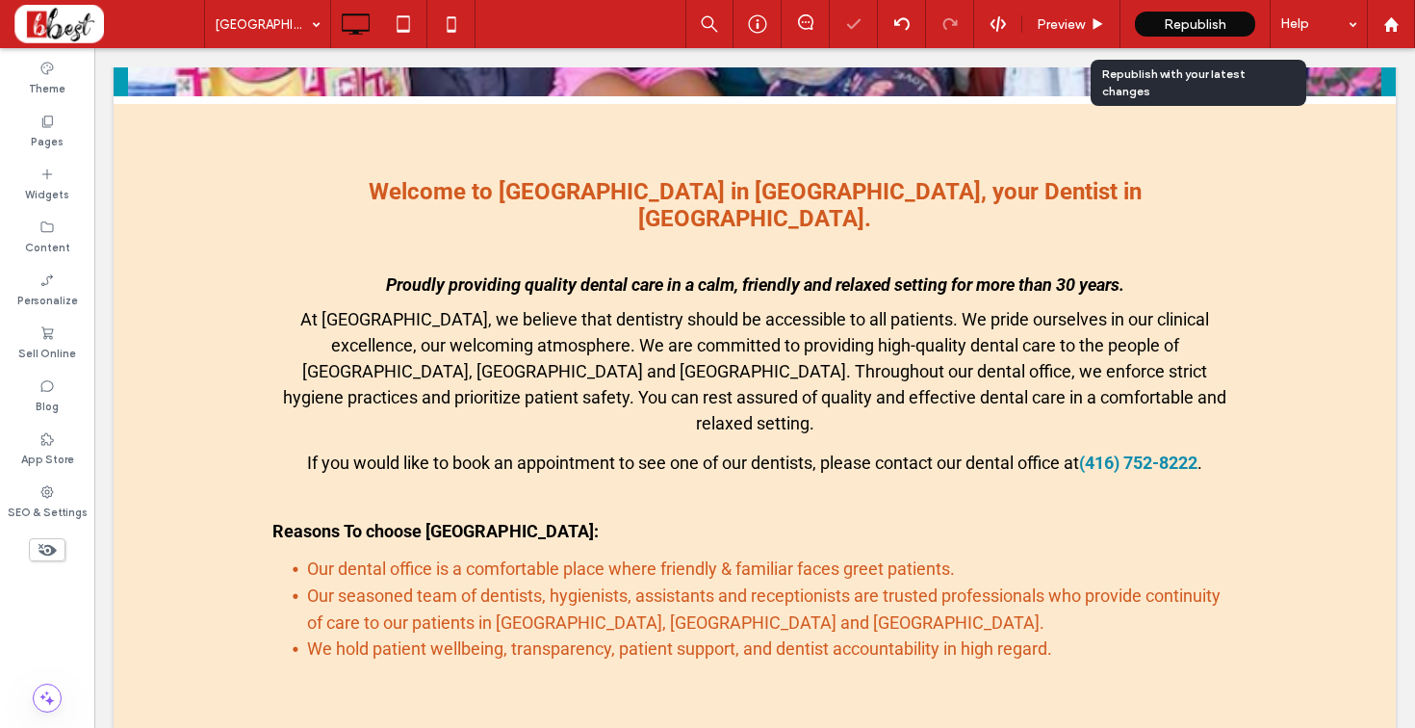
click at [1211, 23] on span "Republish" at bounding box center [1194, 24] width 63 height 16
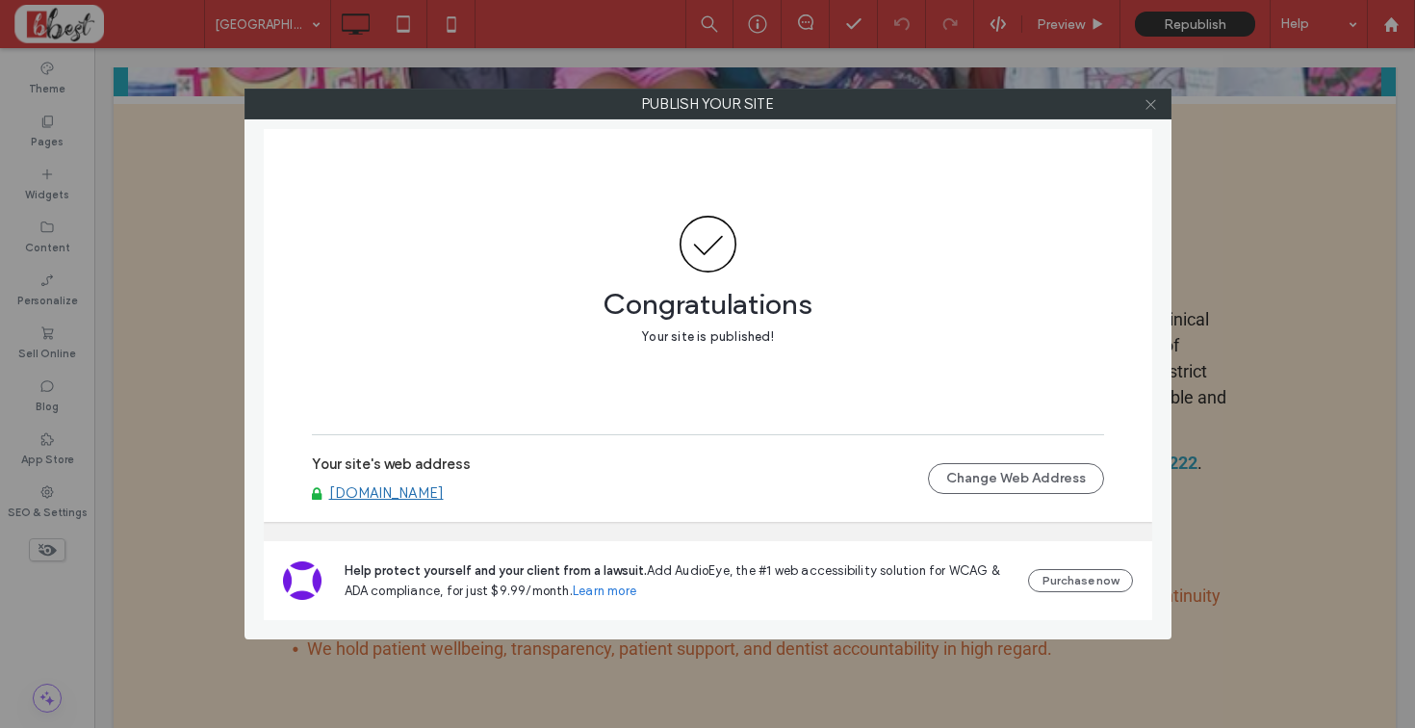
click at [1147, 105] on icon at bounding box center [1150, 104] width 14 height 14
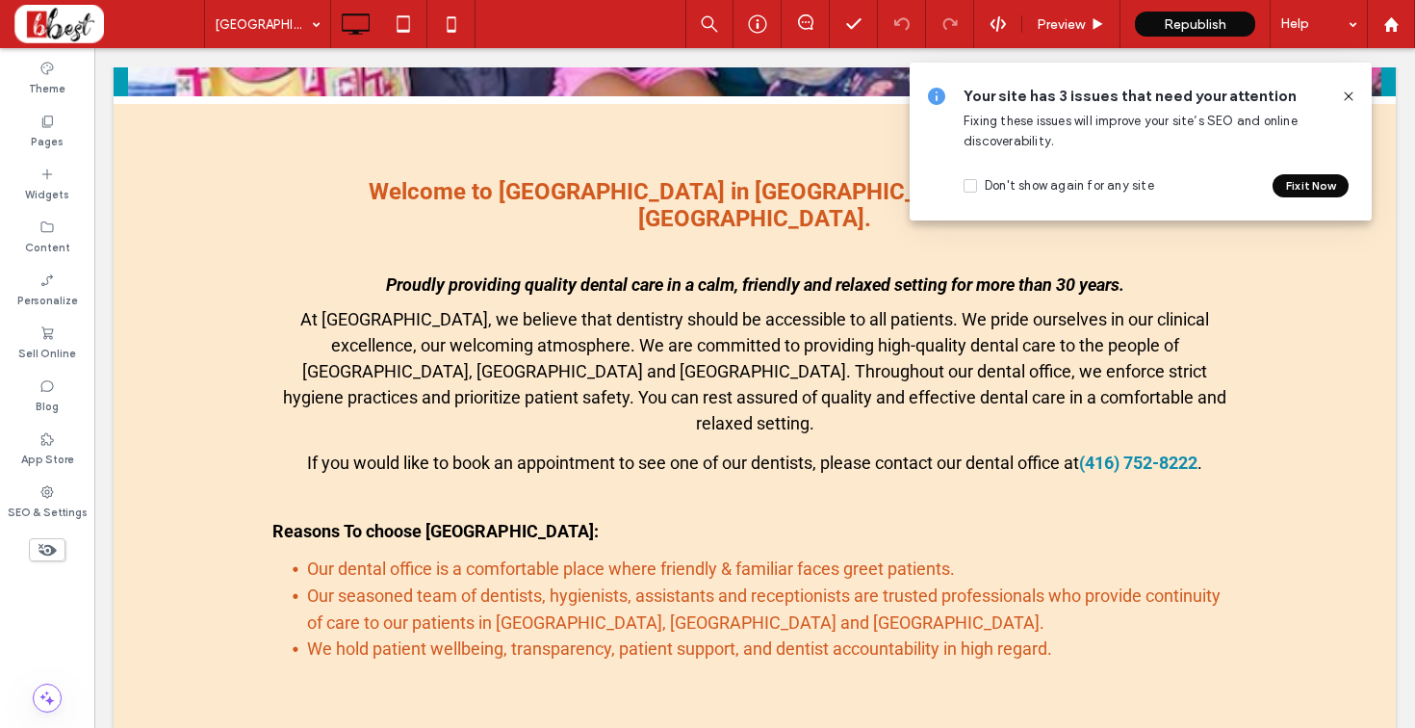
click at [1345, 84] on div "Your site has 3 issues that need your attention Fixing these issues will improv…" at bounding box center [1140, 142] width 462 height 158
click at [1334, 92] on div at bounding box center [1340, 96] width 31 height 21
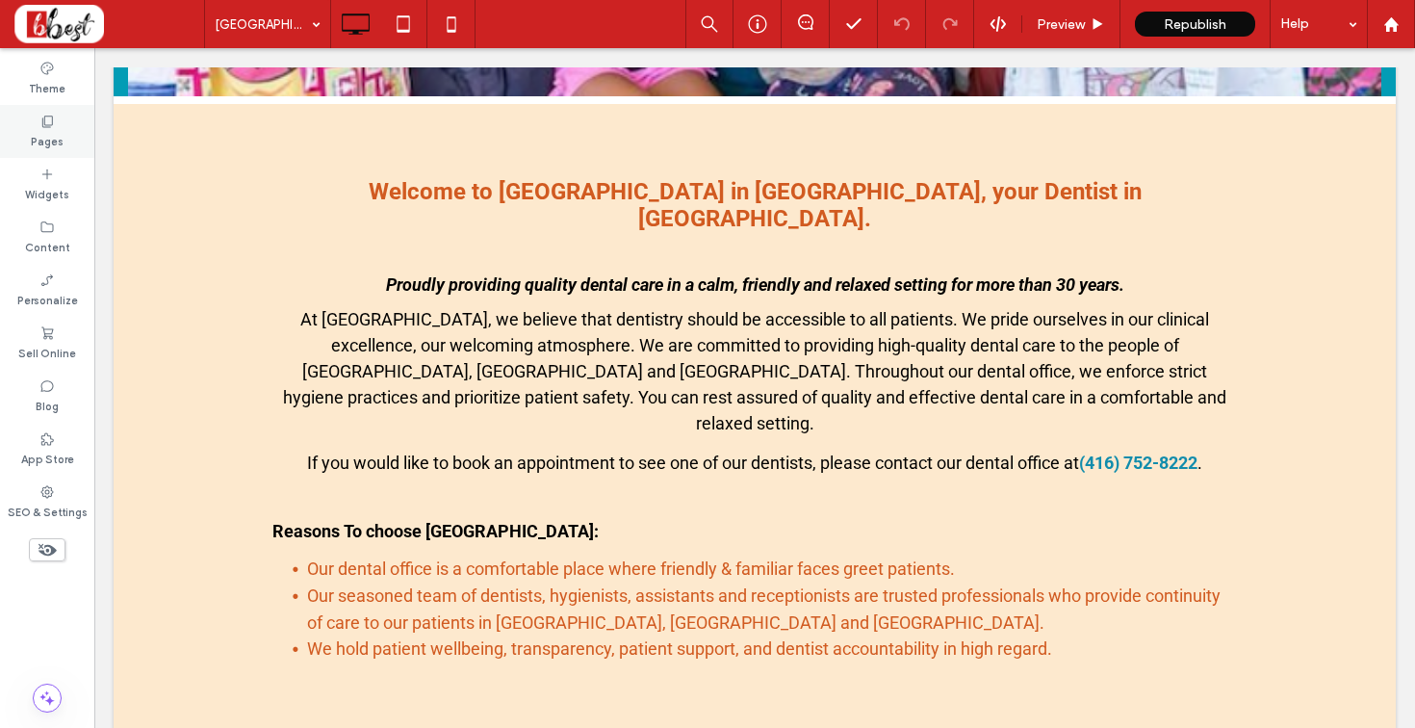
click at [24, 125] on div "Pages" at bounding box center [47, 131] width 94 height 53
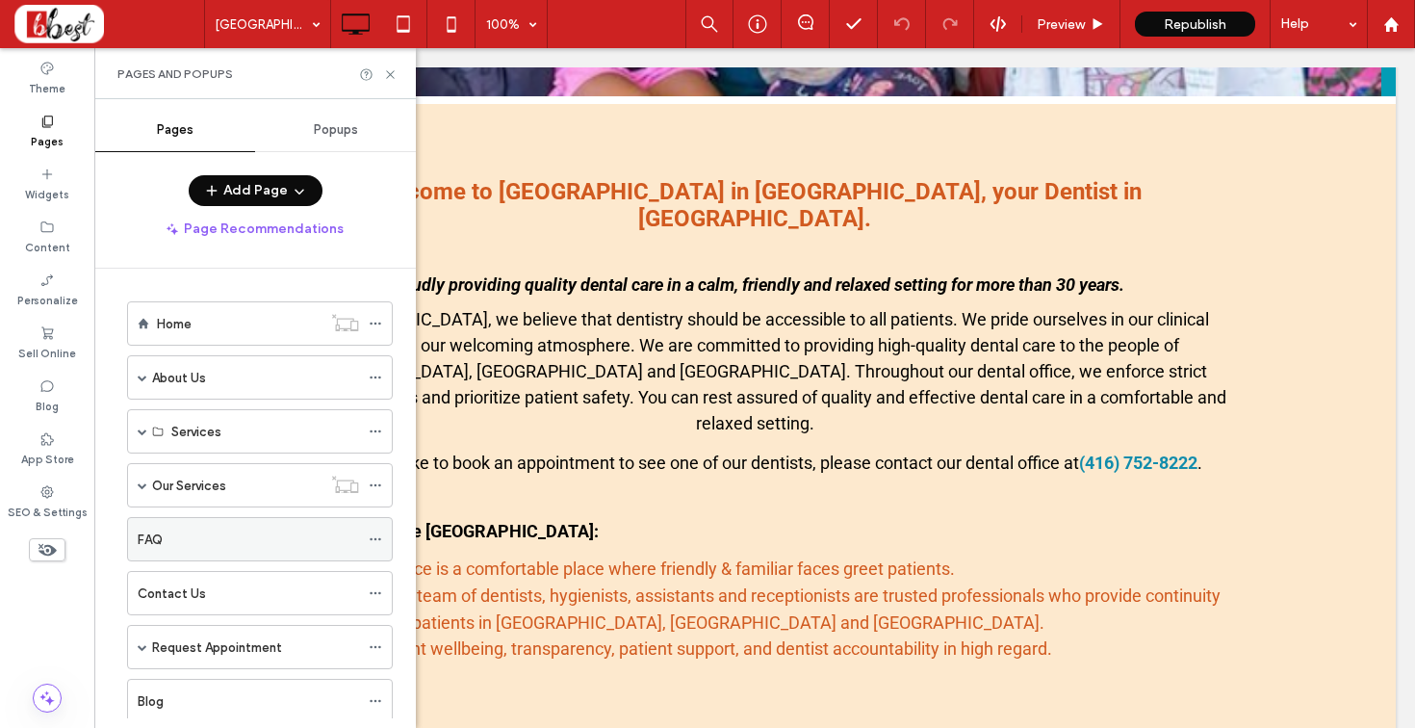
scroll to position [107, 0]
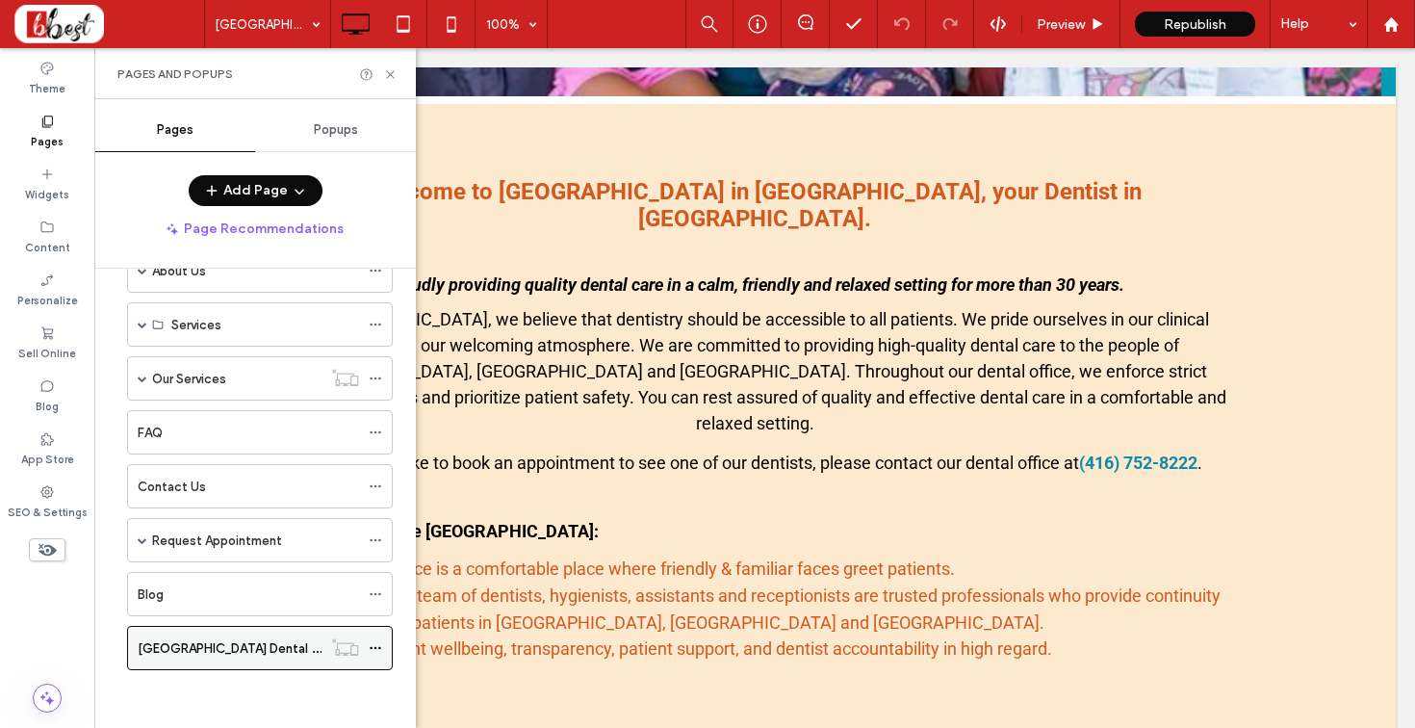
click at [371, 649] on icon at bounding box center [375, 647] width 13 height 13
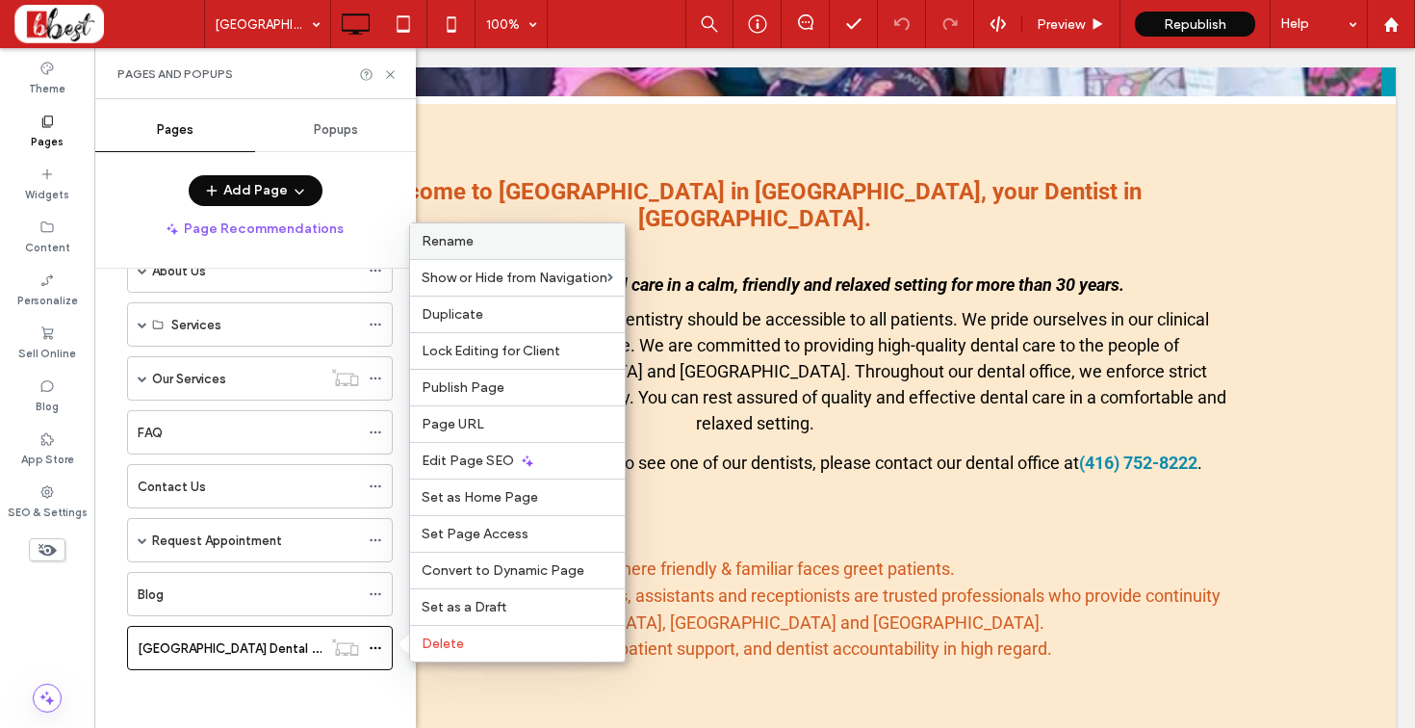
click at [471, 251] on div "Rename" at bounding box center [517, 241] width 215 height 36
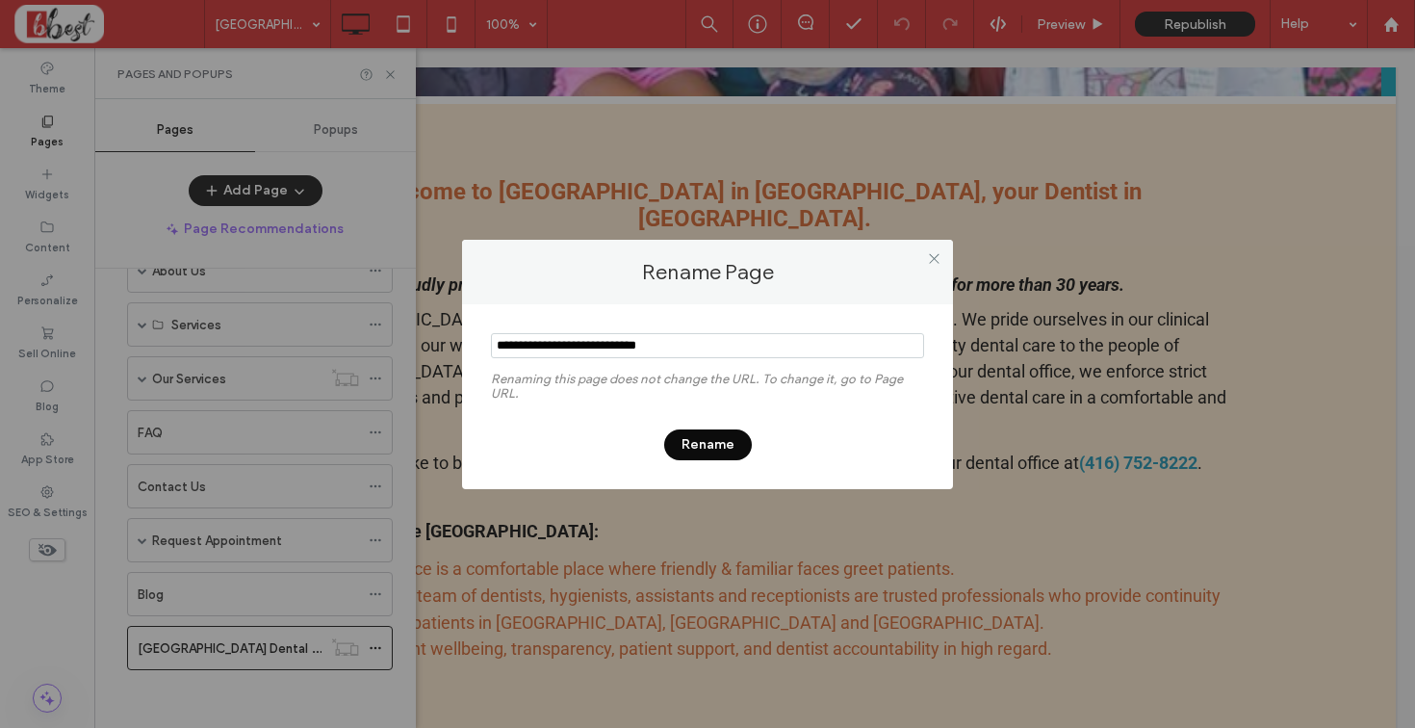
drag, startPoint x: 550, startPoint y: 345, endPoint x: 430, endPoint y: 322, distance: 122.5
click at [430, 322] on div "Rename Page Renaming this page does not change the URL. To change it, go to Pag…" at bounding box center [707, 364] width 1415 height 728
click at [589, 335] on input "notEmpty" at bounding box center [707, 345] width 433 height 25
click at [601, 356] on input "notEmpty" at bounding box center [707, 345] width 433 height 25
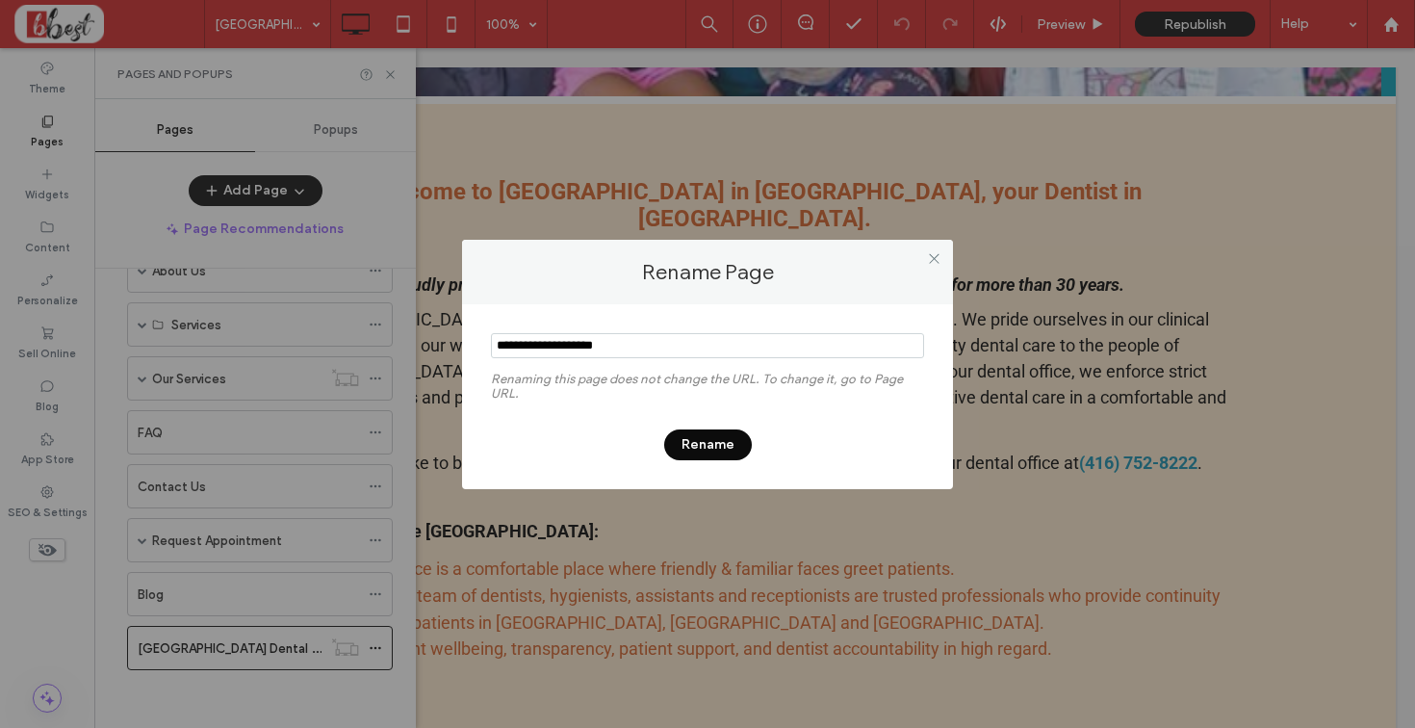
click at [601, 356] on input "notEmpty" at bounding box center [707, 345] width 433 height 25
click at [601, 352] on input "notEmpty" at bounding box center [707, 345] width 433 height 25
type input "**********"
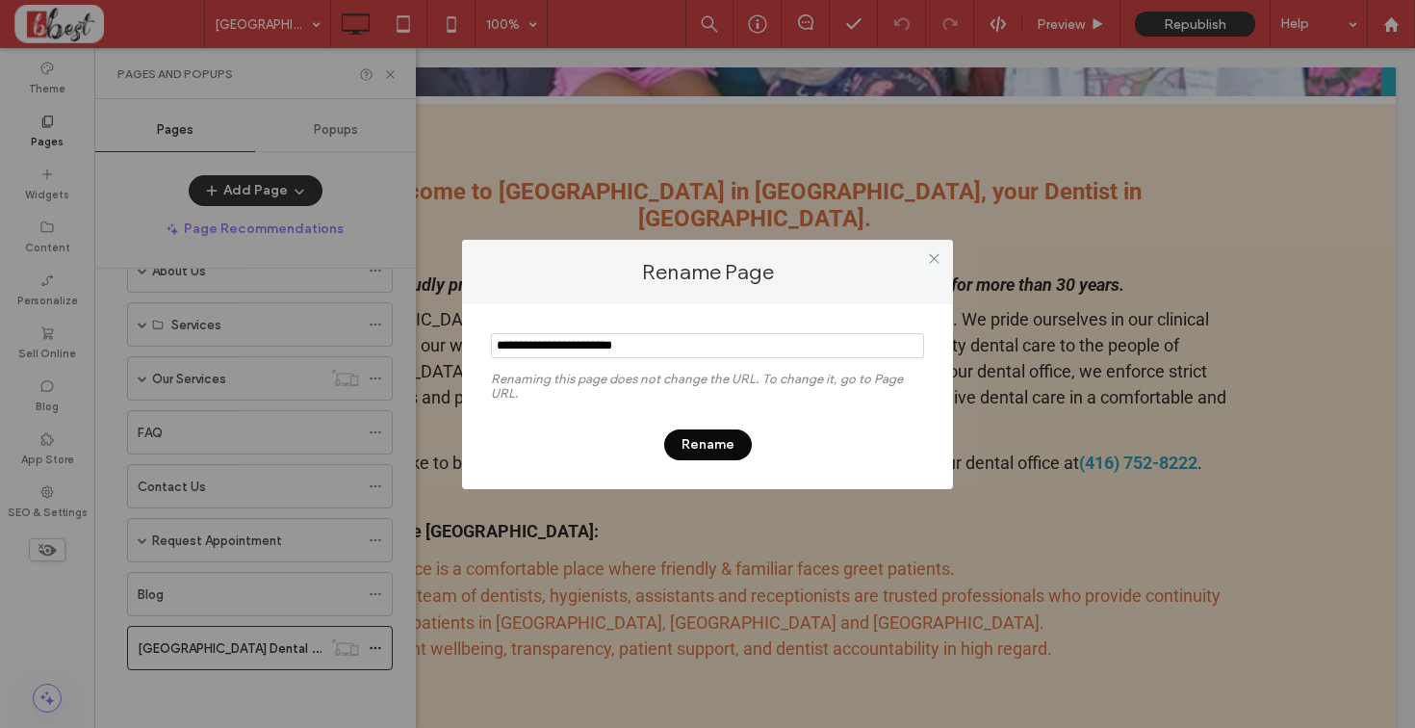
click at [719, 437] on button "Rename" at bounding box center [708, 444] width 88 height 31
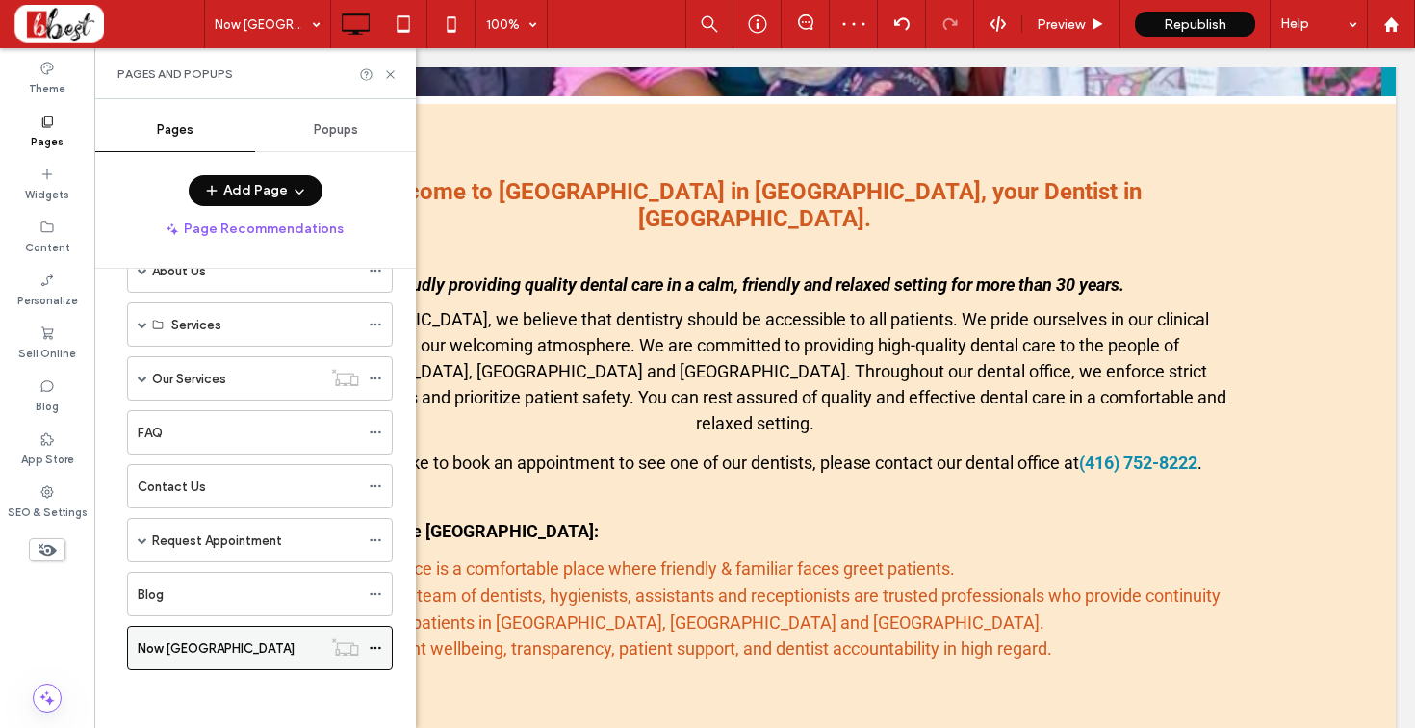
click at [379, 645] on icon at bounding box center [375, 647] width 13 height 13
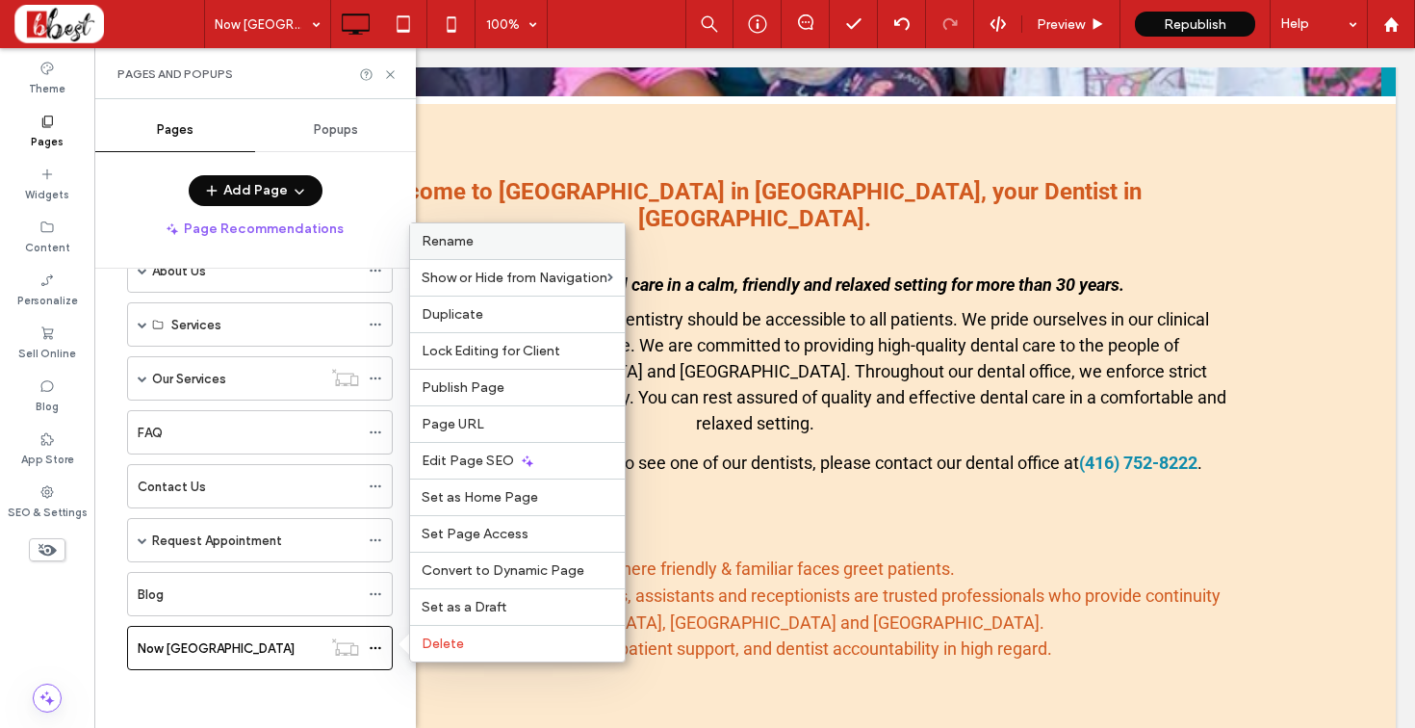
click at [452, 248] on span "Rename" at bounding box center [448, 241] width 52 height 16
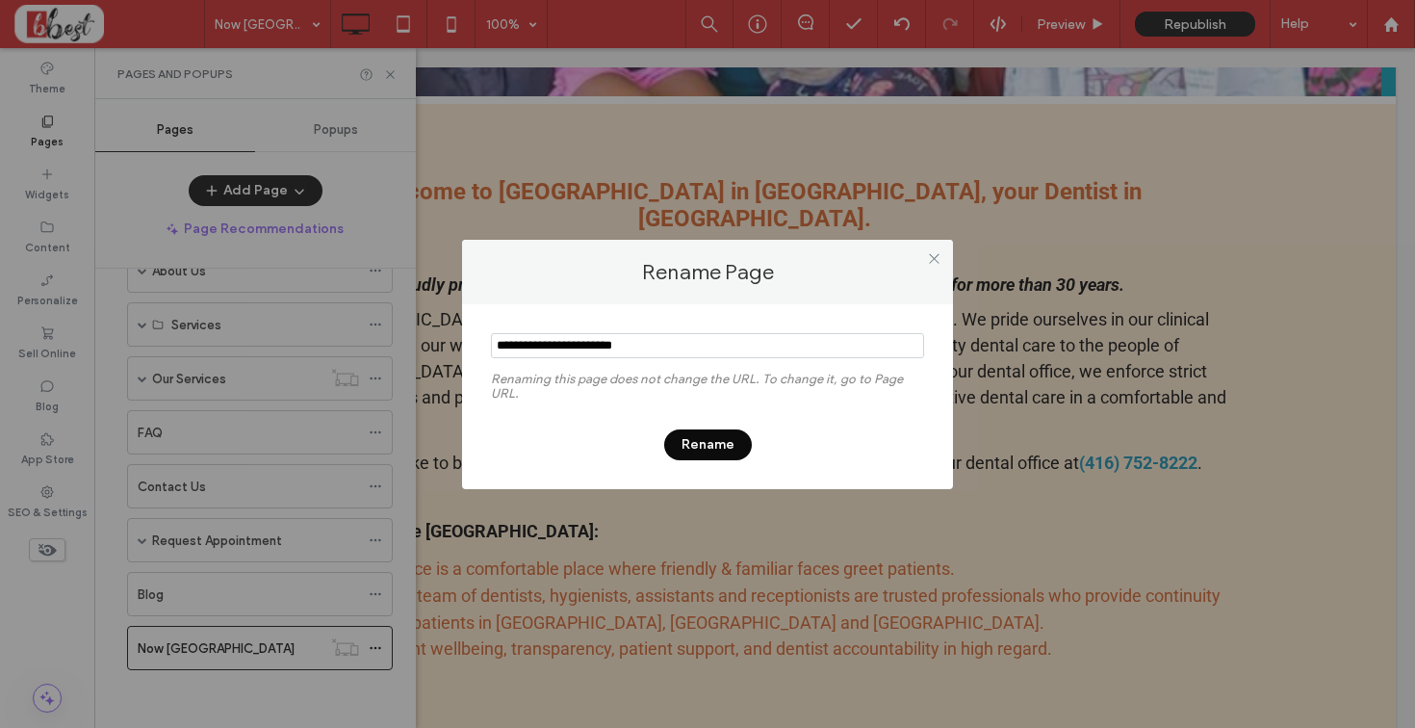
click at [514, 351] on input "notEmpty" at bounding box center [707, 345] width 433 height 25
type input "**********"
click at [697, 444] on button "Rename" at bounding box center [708, 444] width 88 height 31
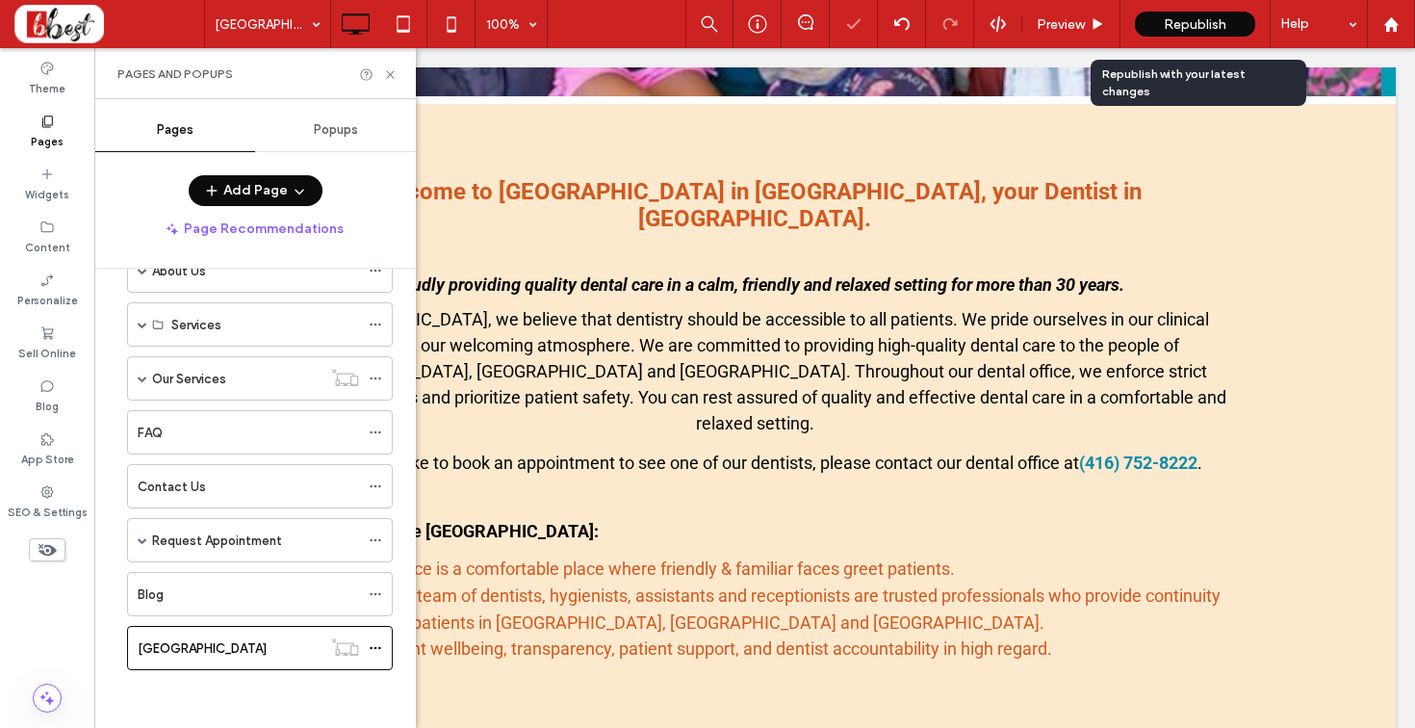
click at [1209, 28] on span "Republish" at bounding box center [1194, 24] width 63 height 16
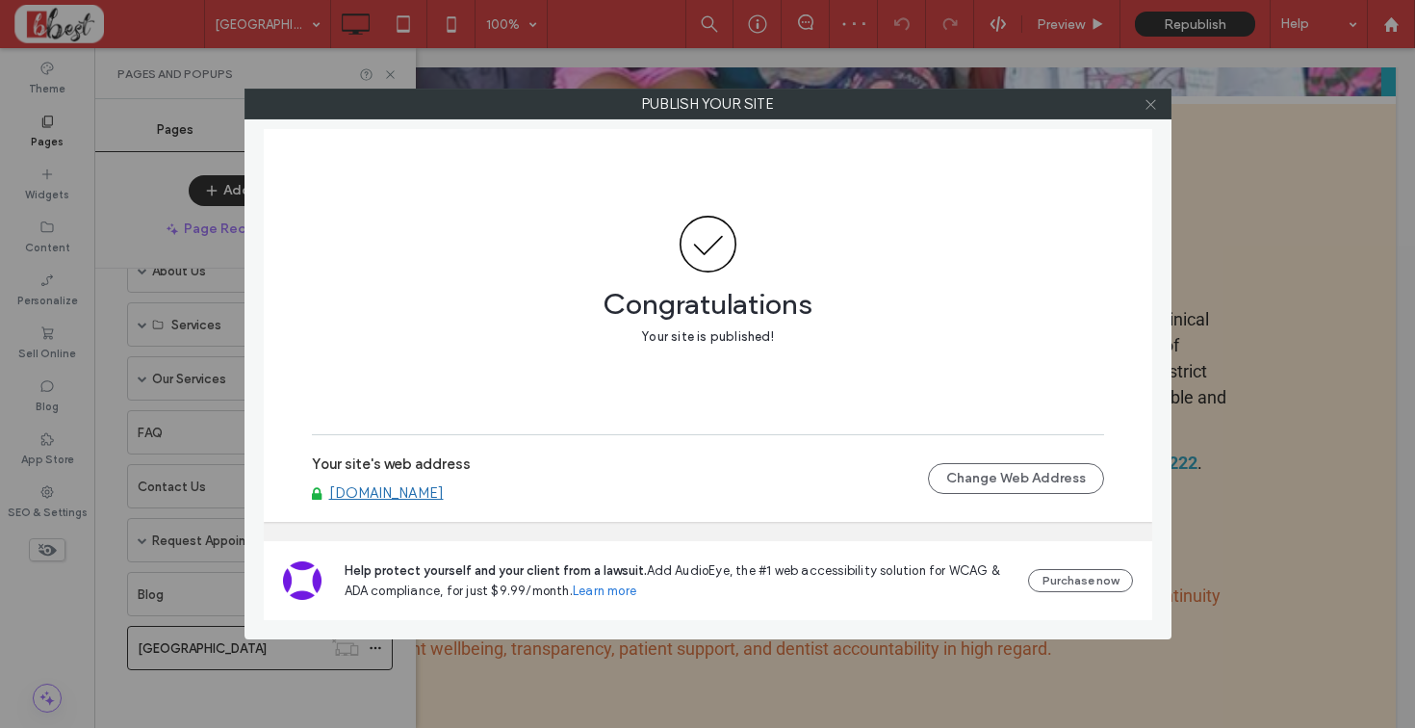
click at [1147, 100] on icon at bounding box center [1150, 104] width 14 height 14
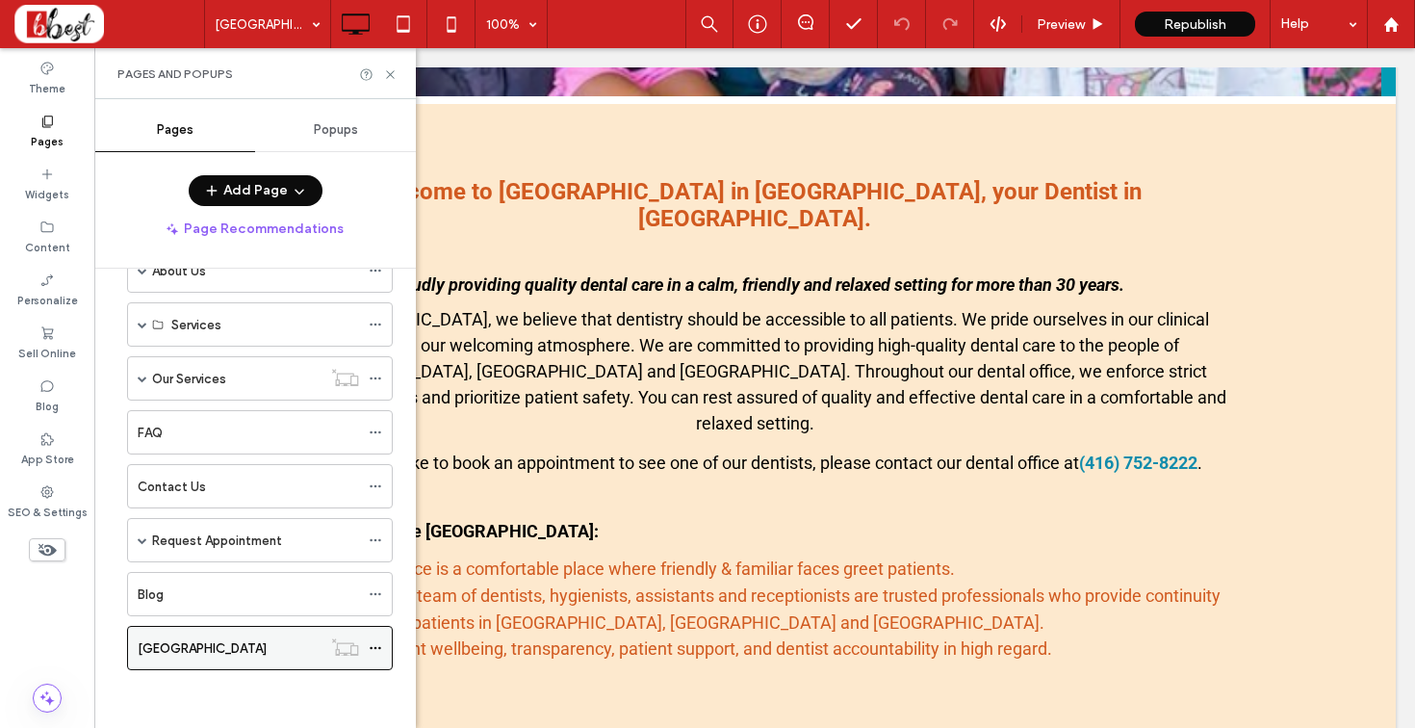
click at [374, 645] on icon at bounding box center [375, 647] width 13 height 13
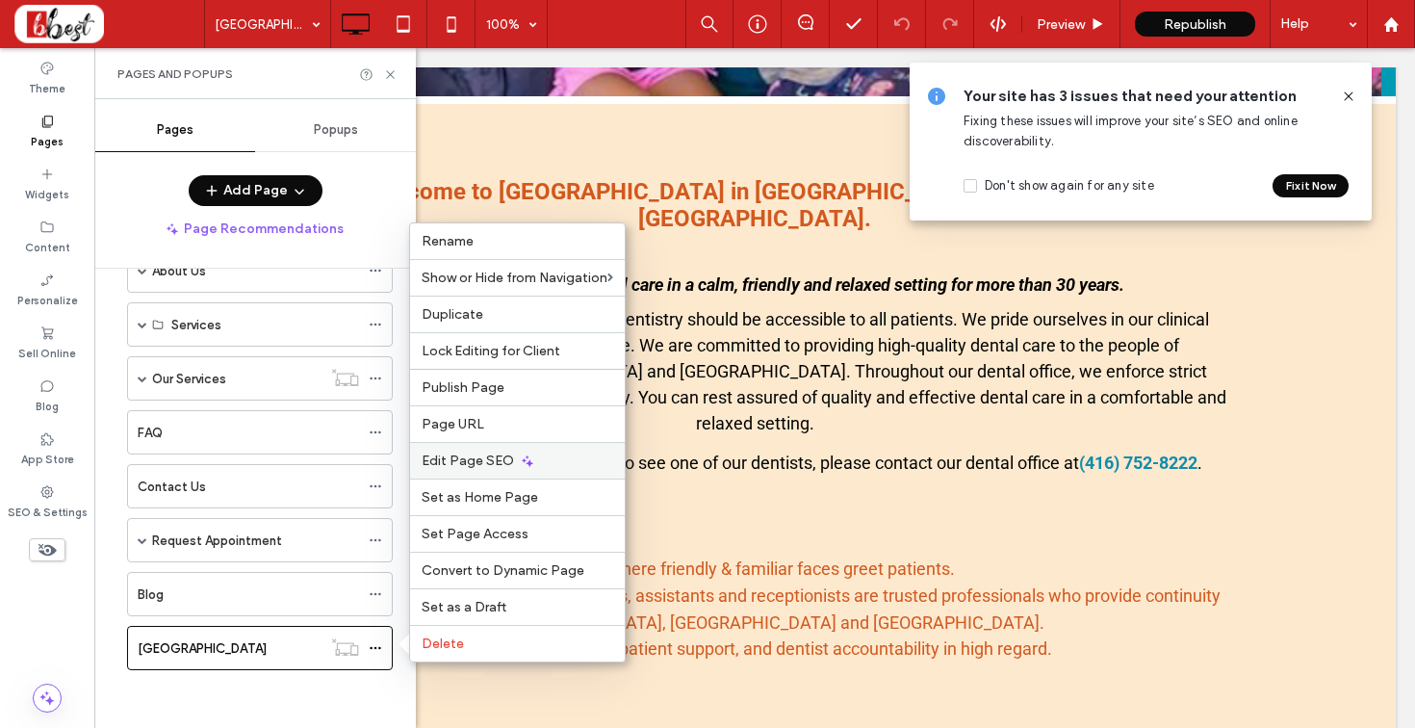
click at [484, 460] on span "Edit Page SEO" at bounding box center [468, 460] width 92 height 16
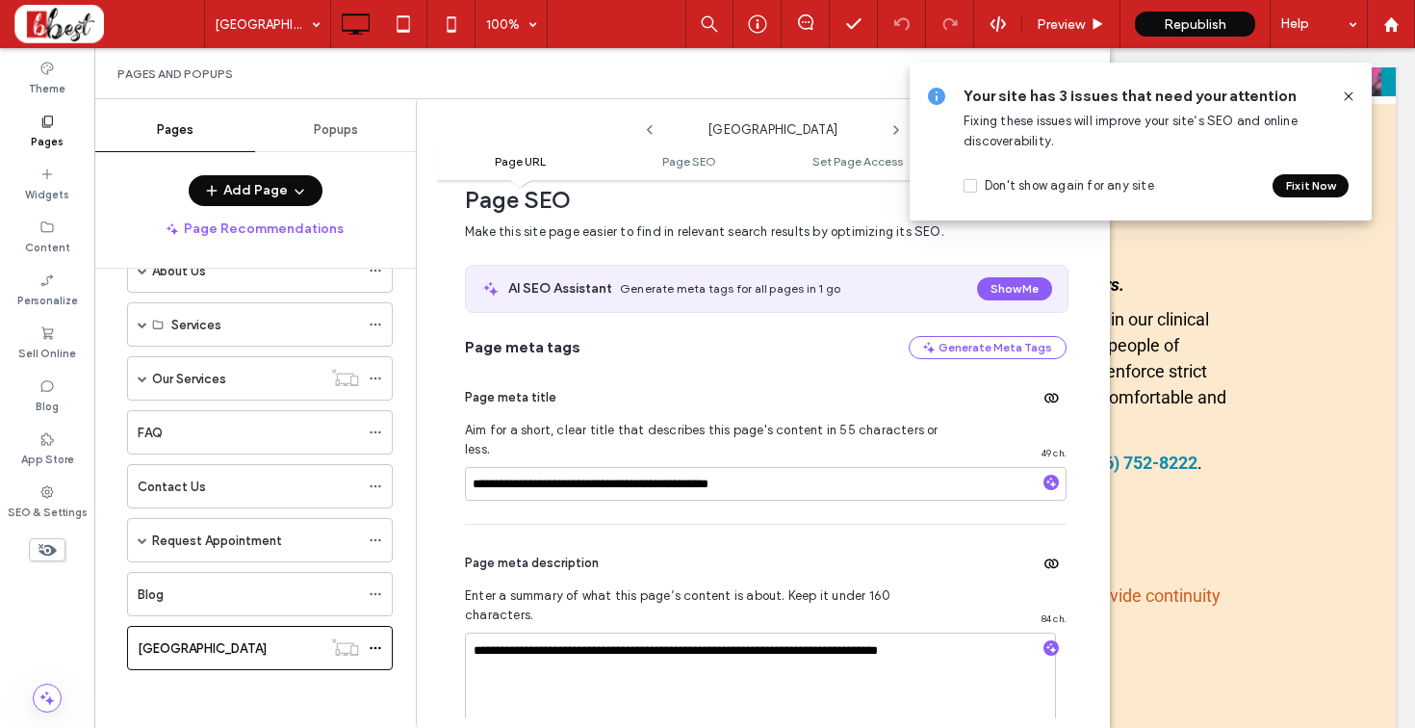
scroll to position [0, 0]
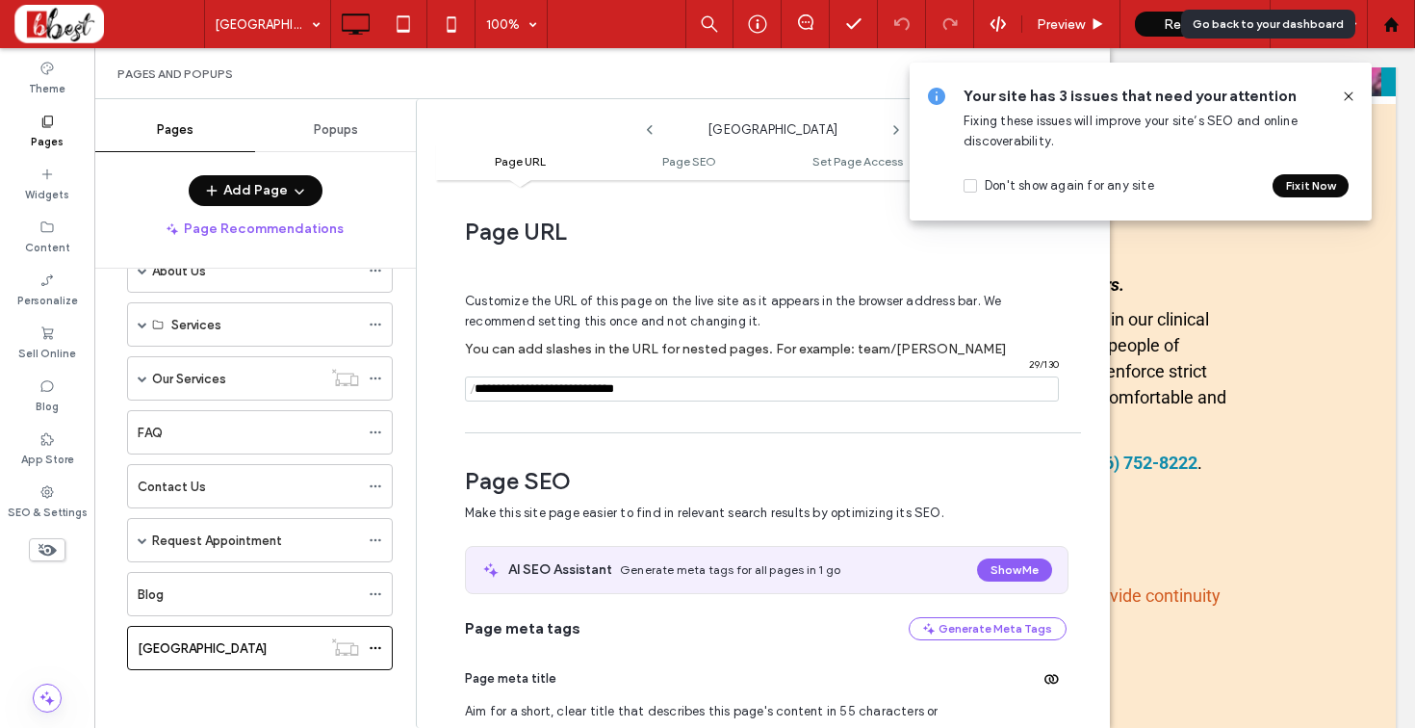
click at [1383, 16] on icon at bounding box center [1391, 24] width 16 height 16
